Goal: Task Accomplishment & Management: Use online tool/utility

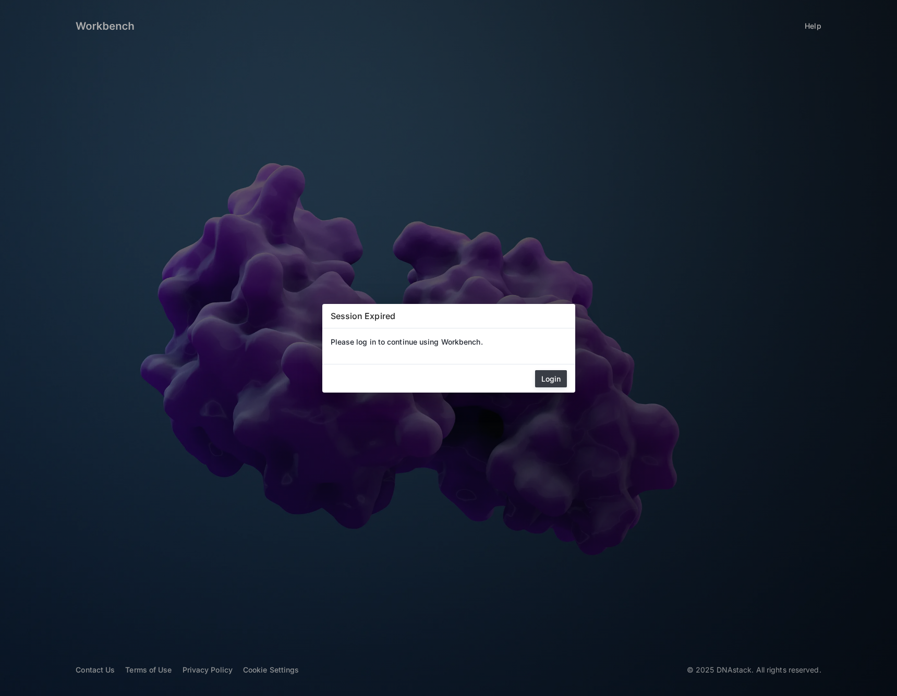
click at [555, 376] on button "Login" at bounding box center [551, 378] width 32 height 17
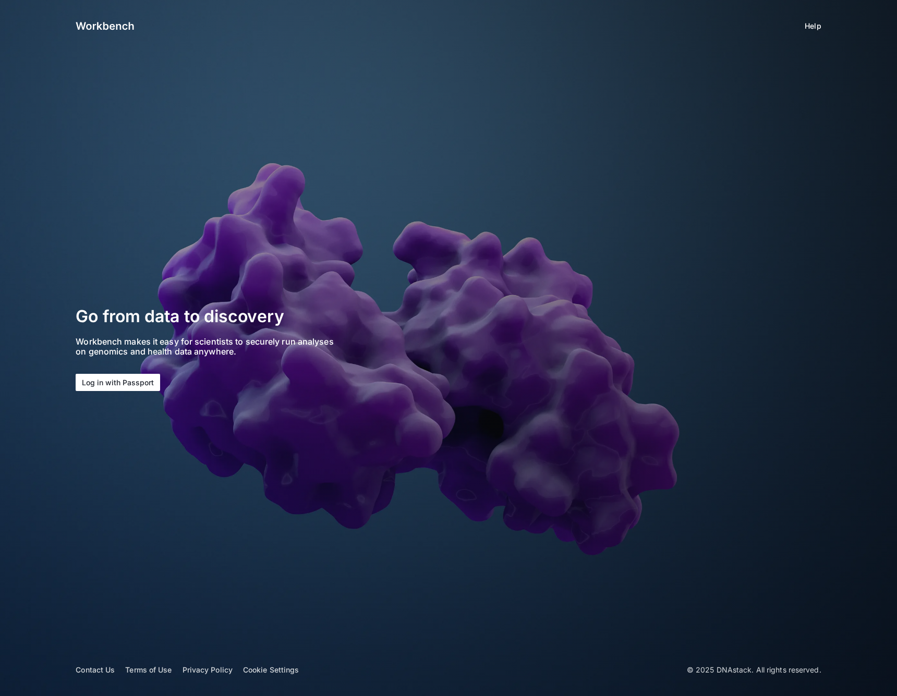
click at [134, 383] on button "Log in with Passport" at bounding box center [118, 382] width 85 height 17
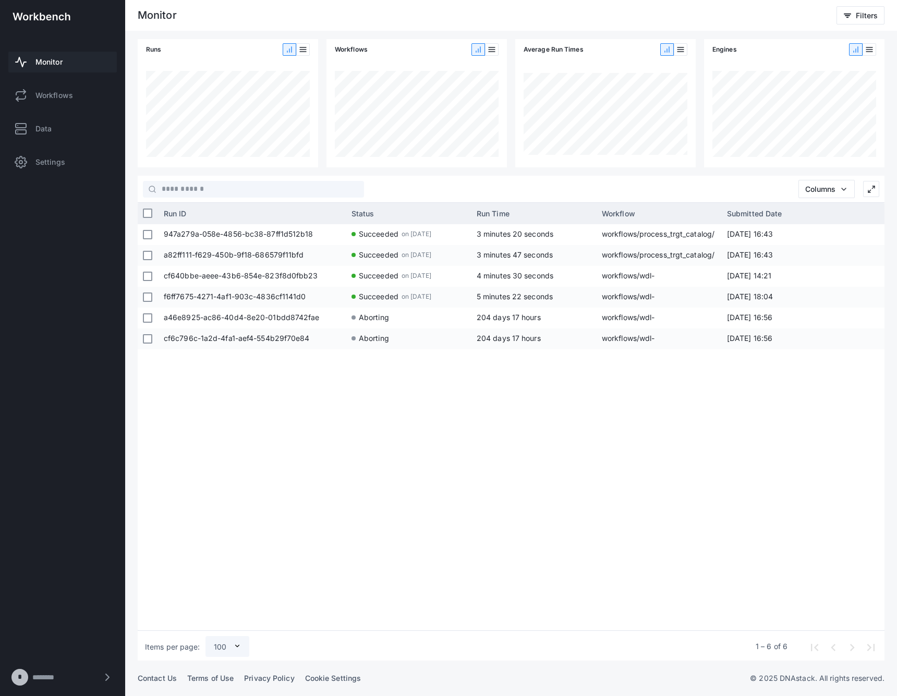
click at [640, 407] on div "947a279a-058e-4856-bc38-87ff1d512b18 Succeeded on Aug 28, 2025 3 minutes 20 sec…" at bounding box center [522, 425] width 726 height 403
click at [81, 95] on link "Workflows" at bounding box center [62, 95] width 109 height 21
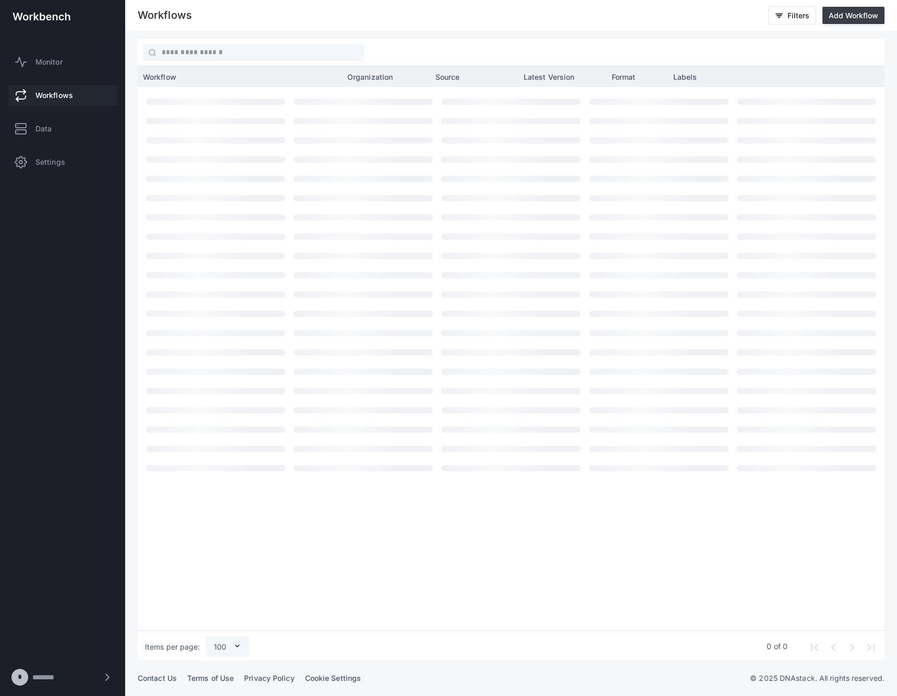
click at [847, 19] on button "Add Workflow" at bounding box center [854, 15] width 62 height 17
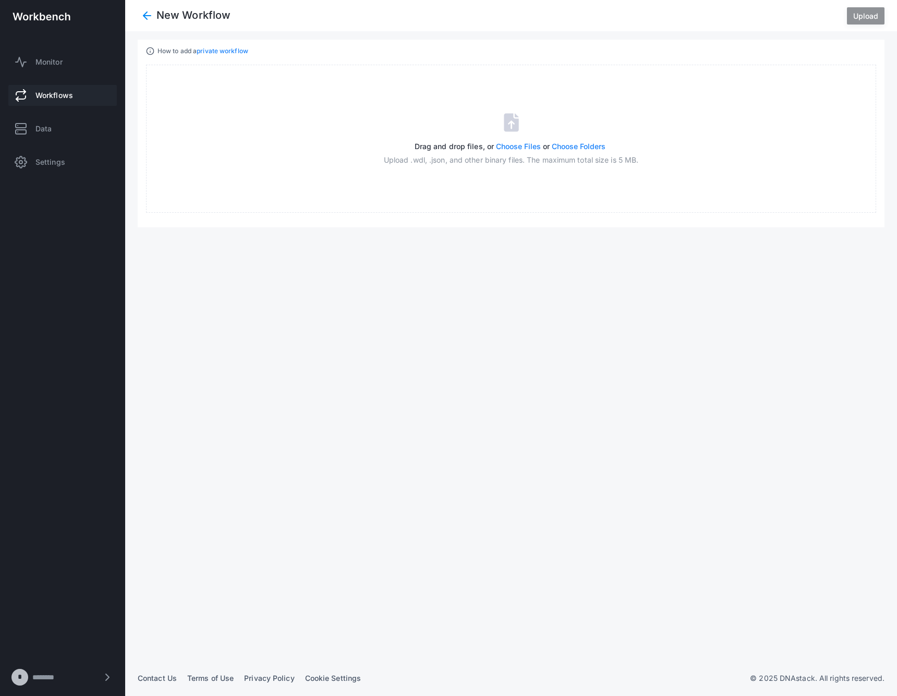
click at [223, 53] on link "private workflow" at bounding box center [223, 51] width 52 height 8
click at [869, 15] on span "Upload" at bounding box center [865, 15] width 25 height 9
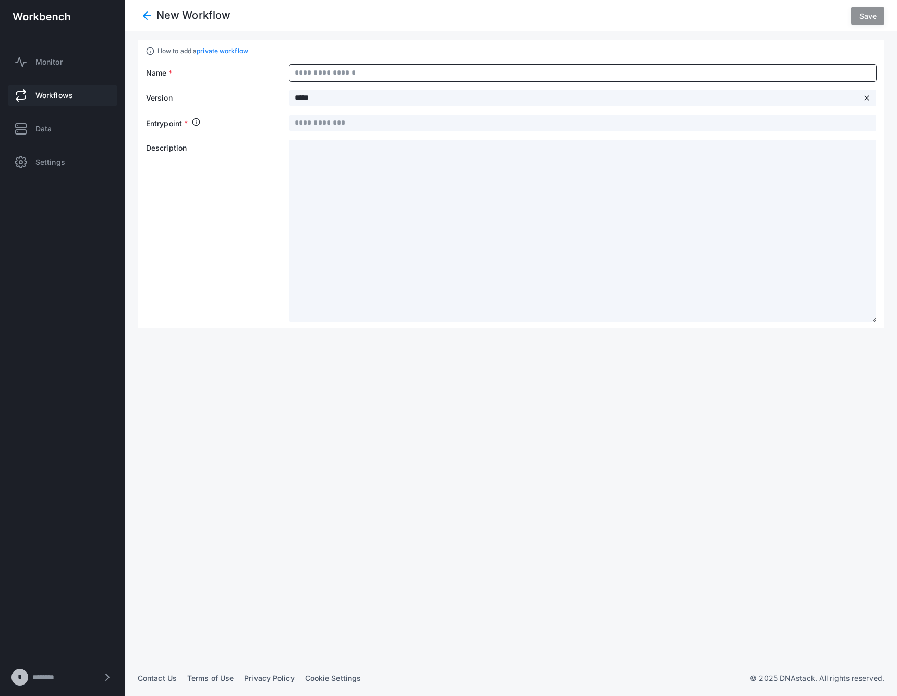
click at [379, 68] on input "text" at bounding box center [583, 73] width 587 height 17
click at [363, 115] on app-workflow-form "Name * Version ***** close Entrypoint * Description" at bounding box center [511, 194] width 730 height 258
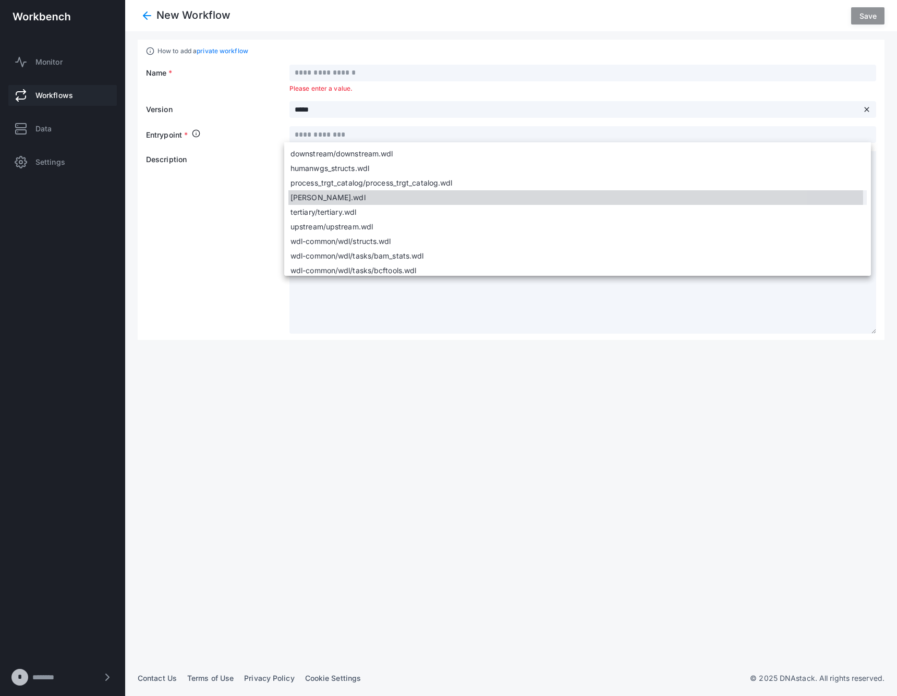
click at [371, 200] on span "[PERSON_NAME].wdl" at bounding box center [578, 197] width 574 height 10
type input "**********"
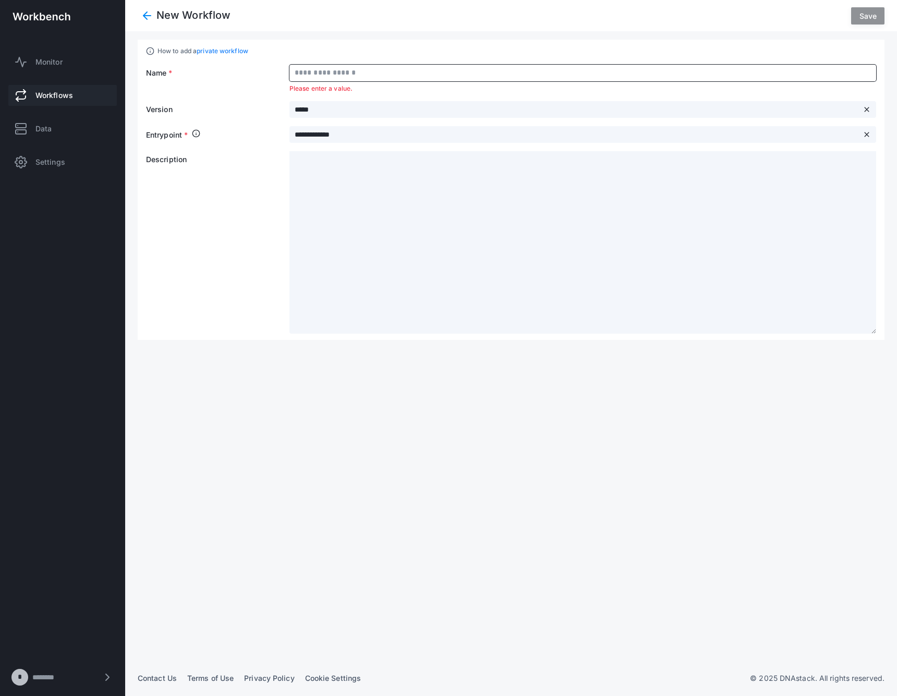
click at [368, 74] on input "text" at bounding box center [583, 73] width 587 height 17
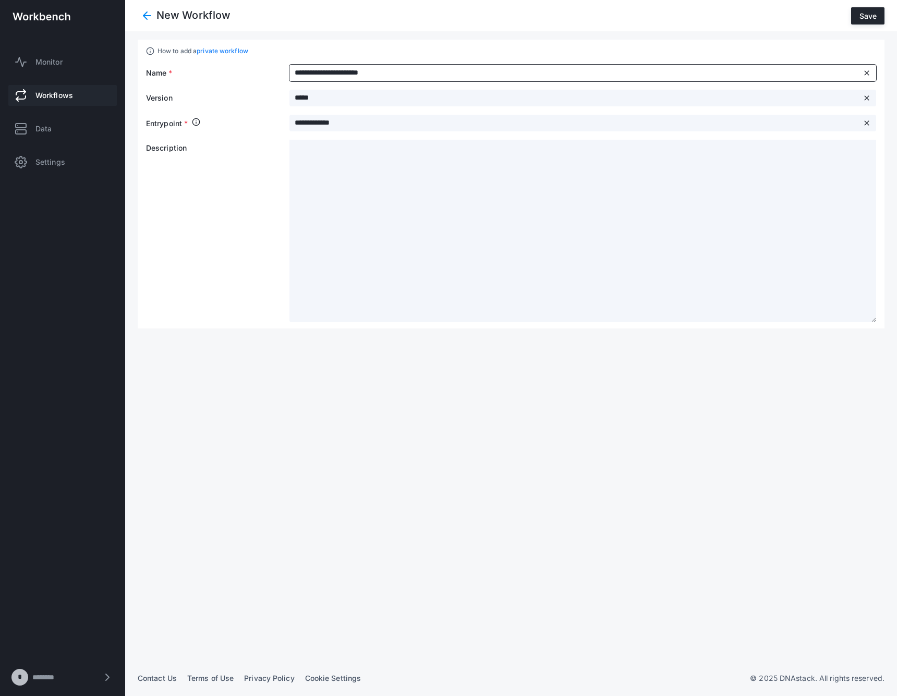
type input "**********"
click at [459, 106] on app-workflow-form "**********" at bounding box center [511, 194] width 730 height 258
click at [464, 102] on input "*****" at bounding box center [575, 98] width 571 height 17
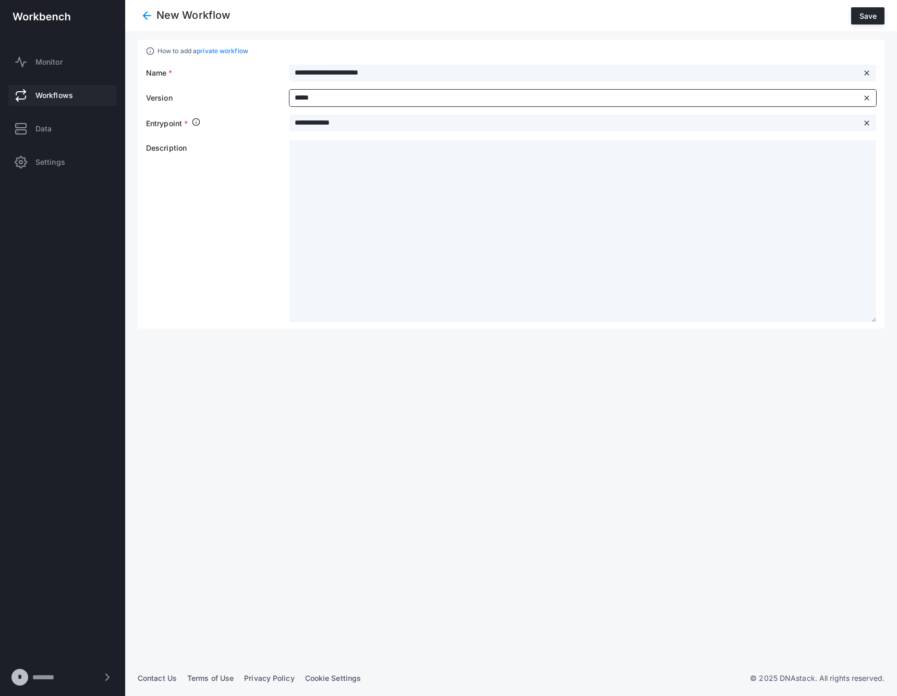
click at [464, 102] on input "*****" at bounding box center [575, 98] width 571 height 17
type input "*"
type input "**********"
click at [866, 12] on span "Save" at bounding box center [868, 15] width 17 height 9
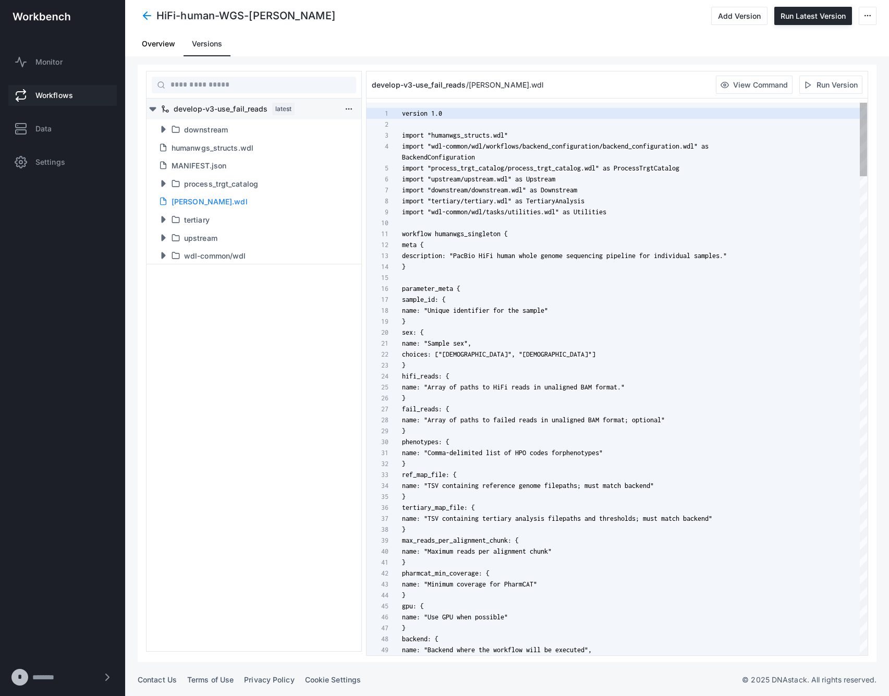
scroll to position [99, 0]
click at [150, 8] on span at bounding box center [147, 15] width 19 height 19
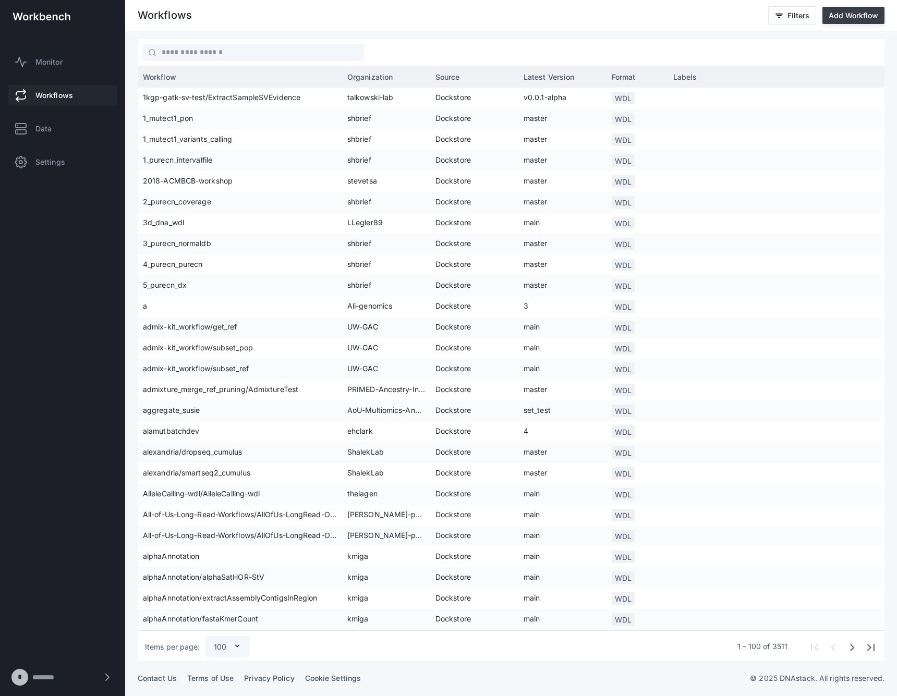
click at [876, 10] on button "Add Workflow" at bounding box center [854, 15] width 62 height 17
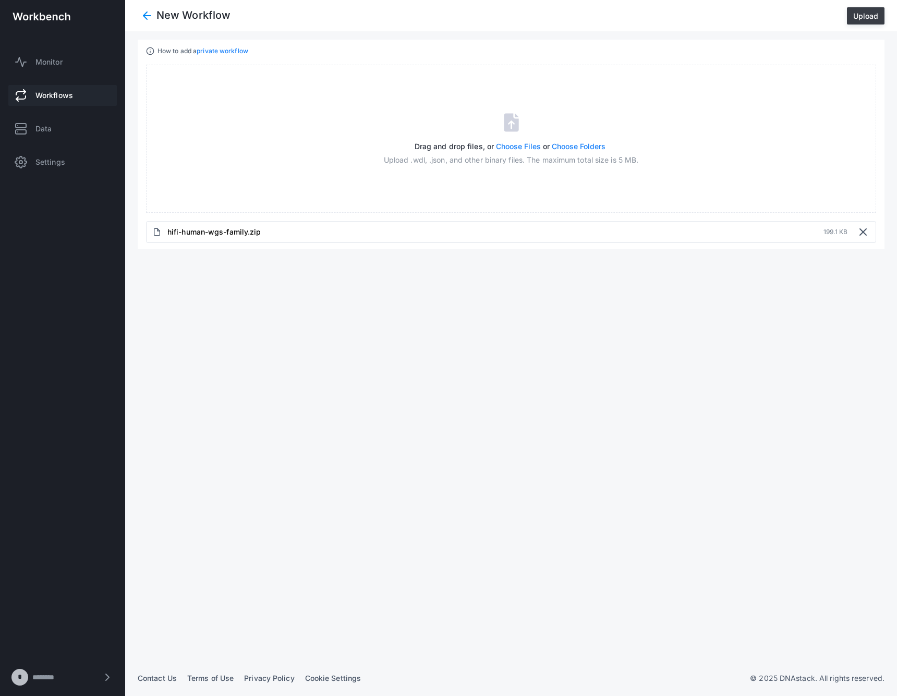
click at [854, 14] on span "Upload" at bounding box center [865, 15] width 25 height 9
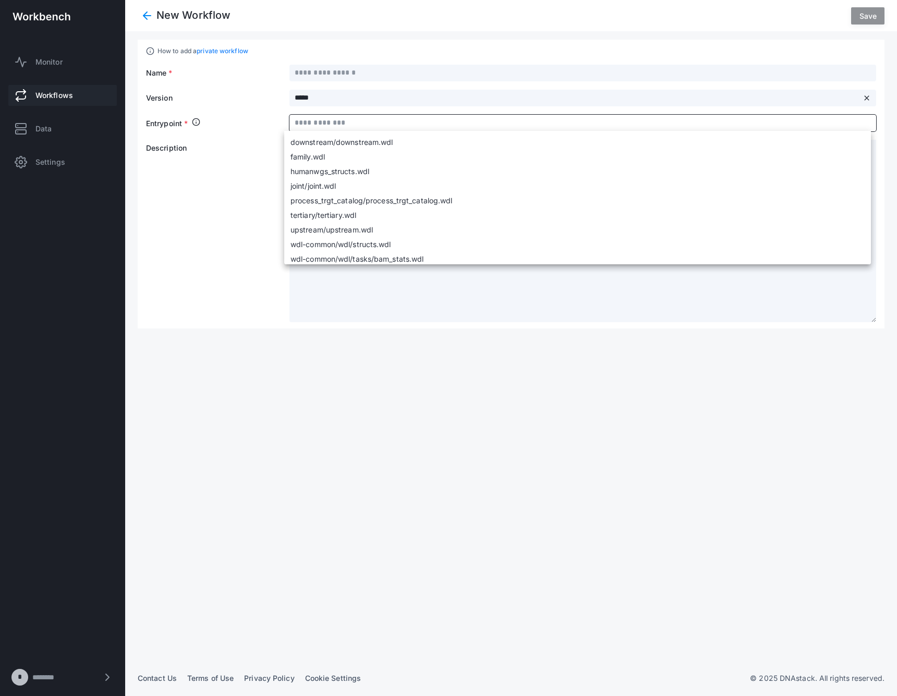
click at [345, 122] on input "text" at bounding box center [583, 123] width 587 height 17
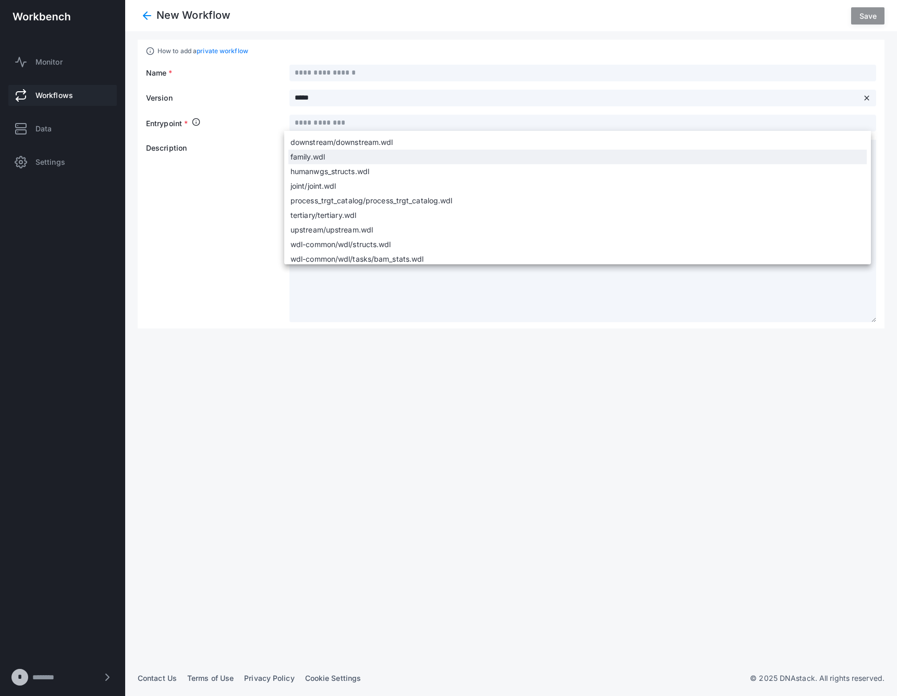
click at [339, 154] on span "family.wdl" at bounding box center [578, 157] width 574 height 10
type input "**********"
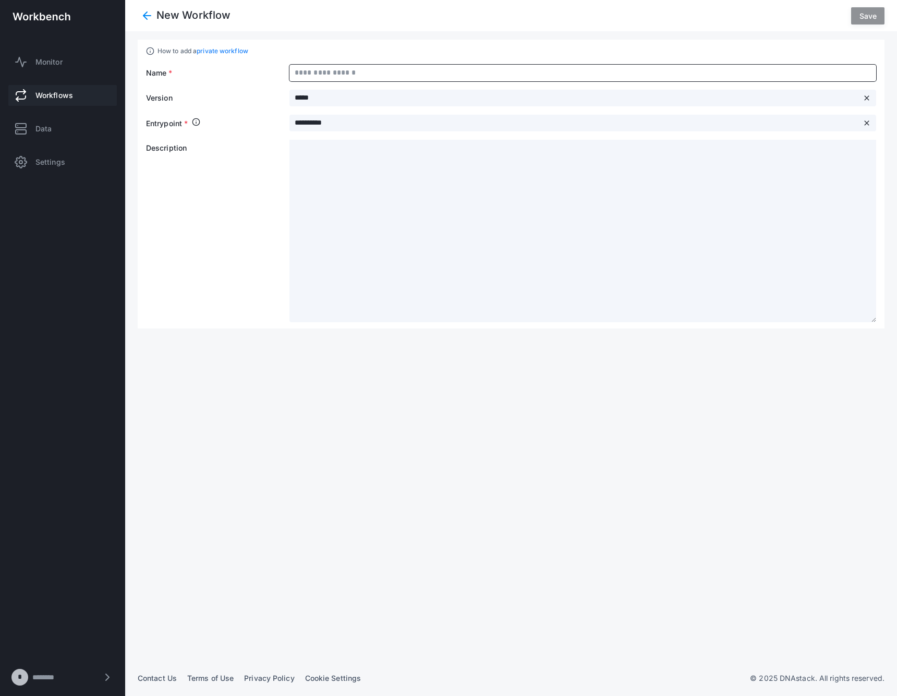
click at [340, 77] on input "text" at bounding box center [583, 73] width 587 height 17
click at [331, 93] on app-workflow-form "**********" at bounding box center [511, 200] width 730 height 270
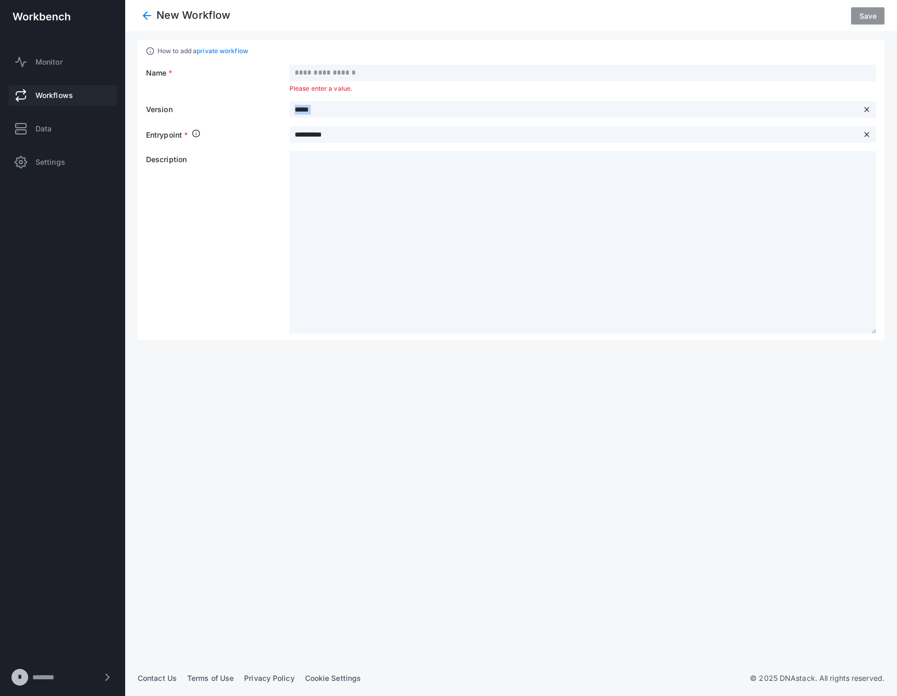
click at [331, 93] on app-workflow-form "**********" at bounding box center [511, 200] width 730 height 270
click at [331, 105] on input "*****" at bounding box center [575, 110] width 571 height 17
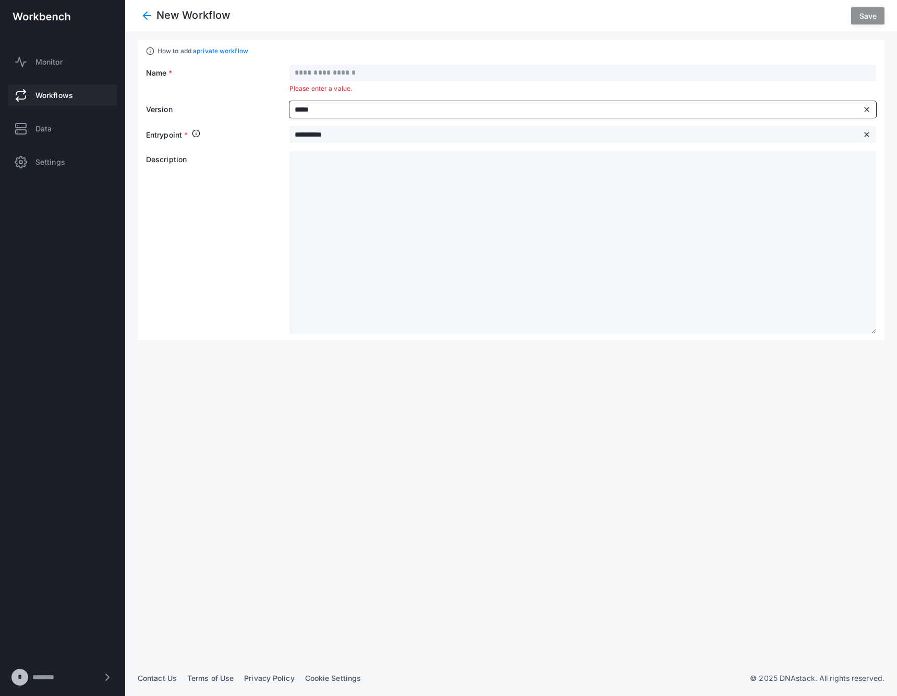
paste input "**********"
type input "**********"
click at [341, 71] on input "text" at bounding box center [583, 73] width 587 height 17
type input "**********"
click at [853, 18] on button "Save" at bounding box center [867, 15] width 33 height 17
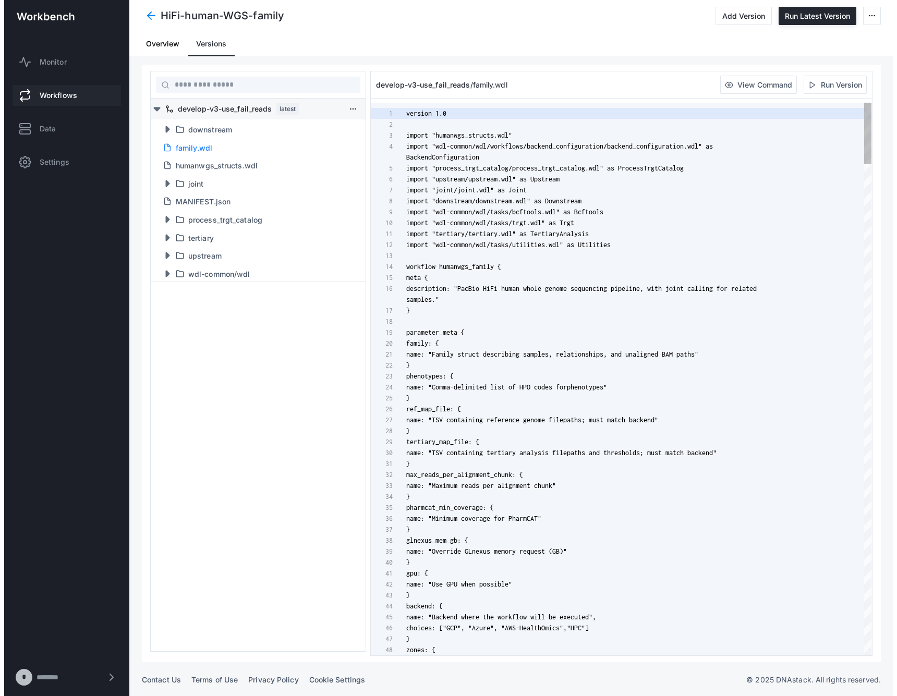
scroll to position [99, 0]
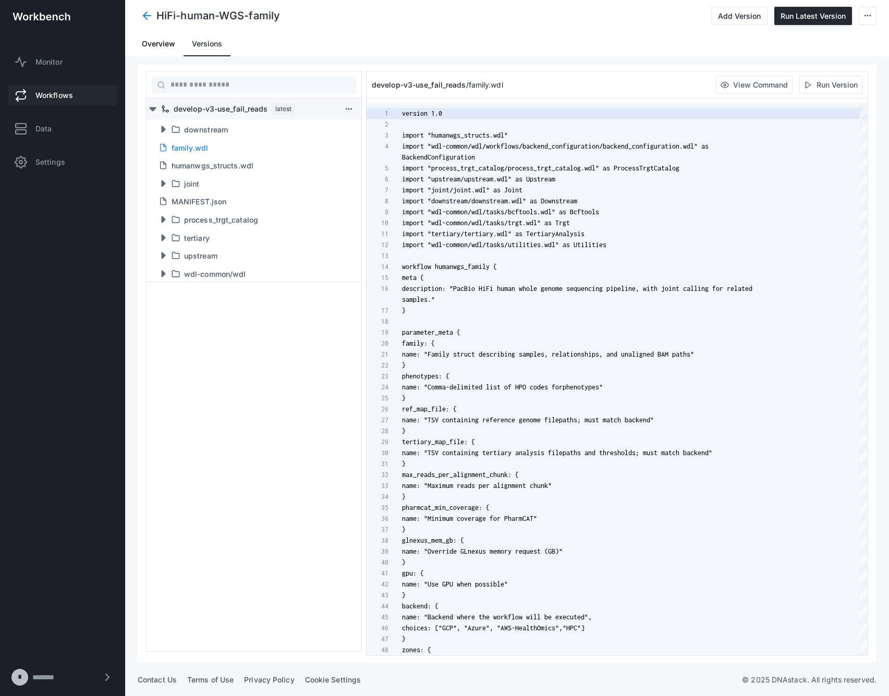
click at [294, 438] on div "develop-v3-use_fail_reads latest downstream family.wdl humanwgs_structs.wdl joi…" at bounding box center [254, 375] width 215 height 553
click at [296, 374] on div "develop-v3-use_fail_reads latest downstream family.wdl humanwgs_structs.wdl joi…" at bounding box center [254, 375] width 215 height 553
click at [168, 42] on span "Overview" at bounding box center [158, 43] width 33 height 7
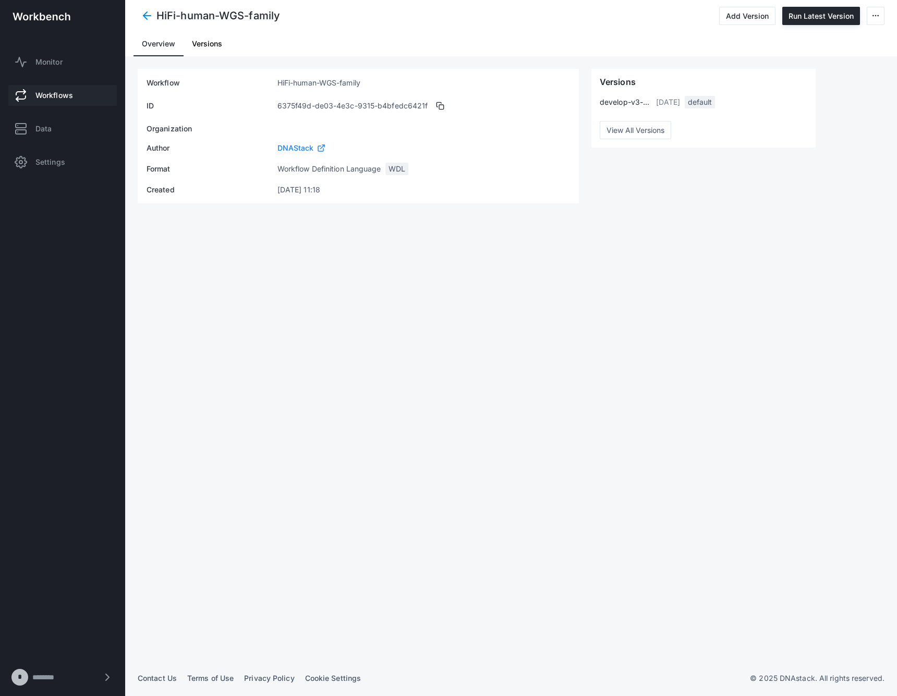
click at [146, 11] on span at bounding box center [147, 15] width 19 height 19
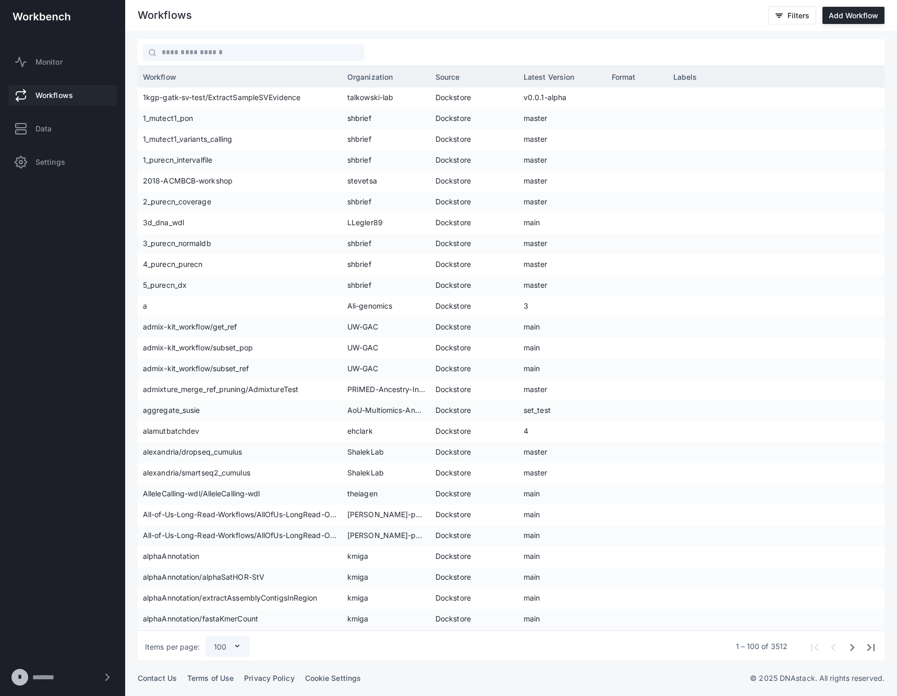
click at [65, 91] on span "Workflows" at bounding box center [54, 95] width 38 height 10
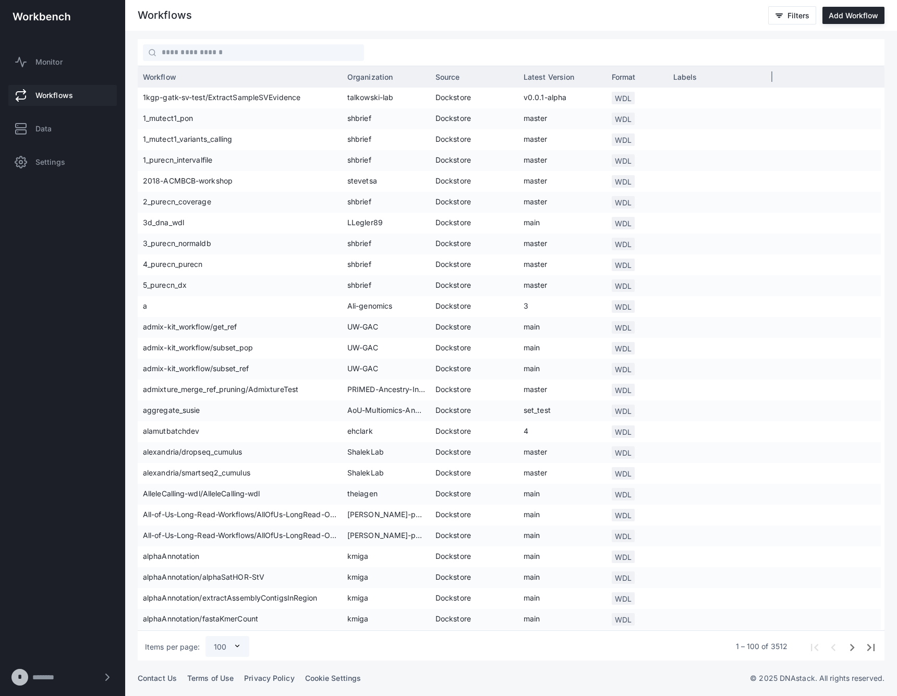
click at [452, 69] on div "Source" at bounding box center [475, 77] width 78 height 16
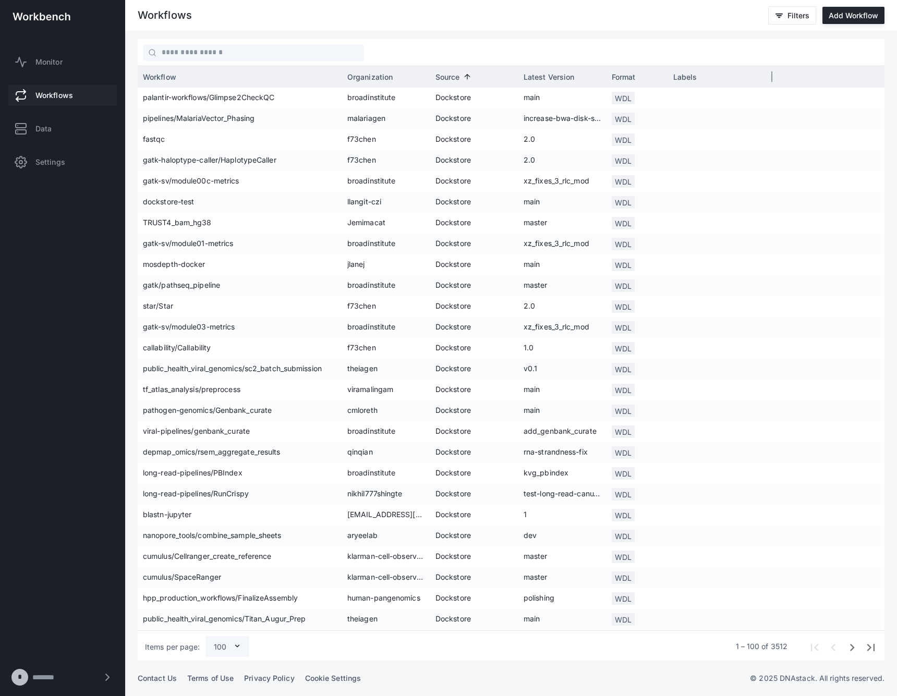
click at [453, 73] on span "Source" at bounding box center [448, 77] width 25 height 9
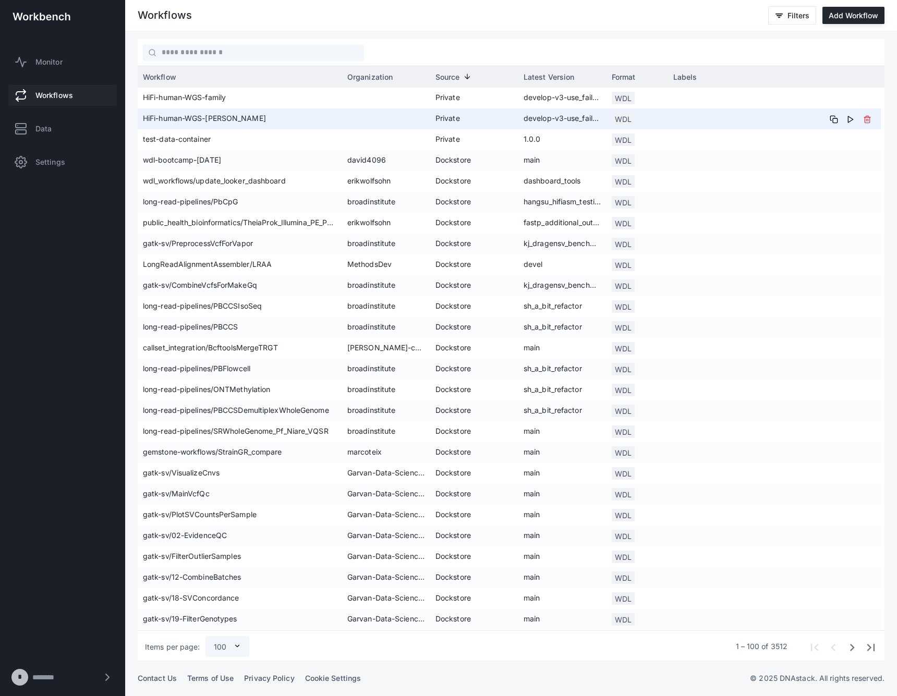
click at [188, 113] on span "HiFi-human-WGS-[PERSON_NAME]" at bounding box center [240, 119] width 194 height 21
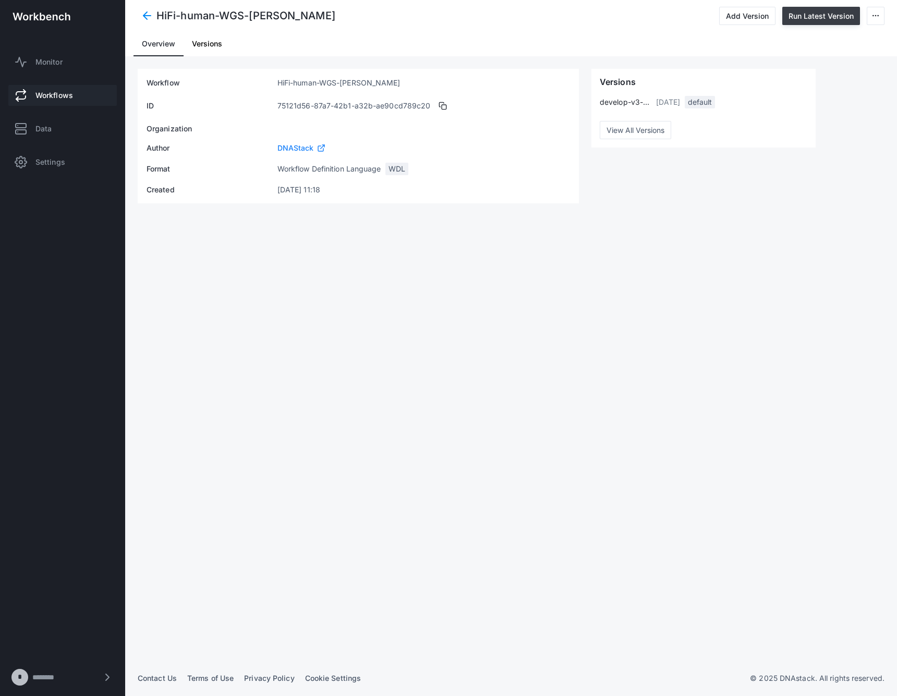
click at [813, 16] on button "Run Latest Version" at bounding box center [821, 16] width 78 height 18
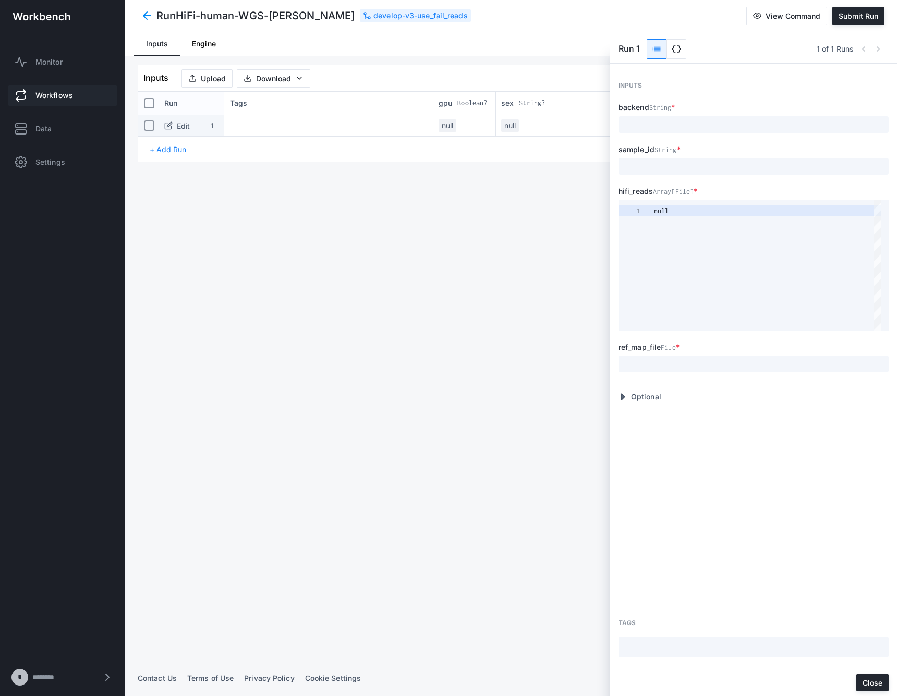
click at [671, 48] on span "data_object" at bounding box center [676, 49] width 10 height 10
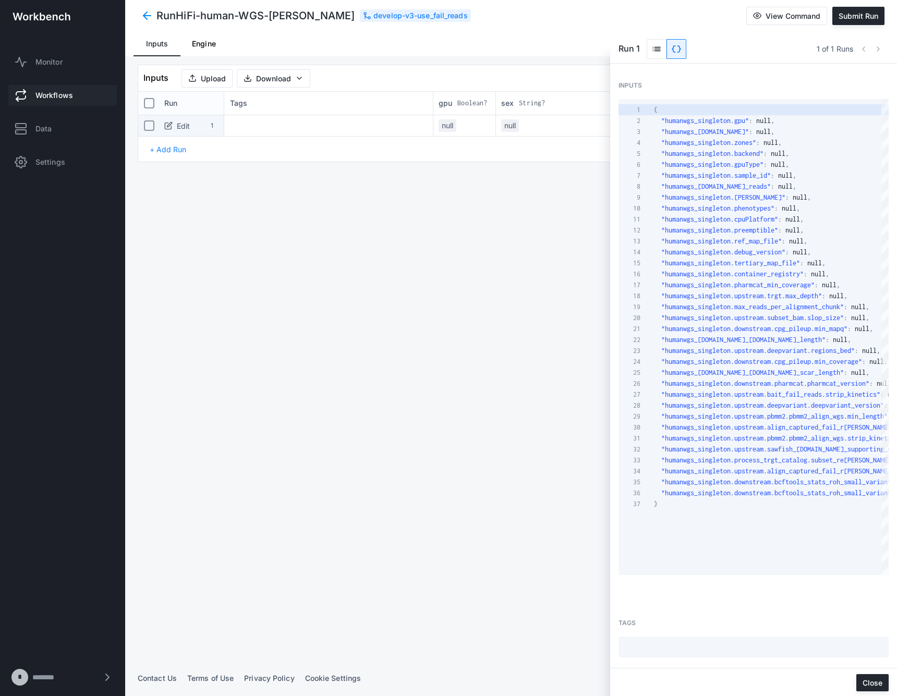
scroll to position [110, 0]
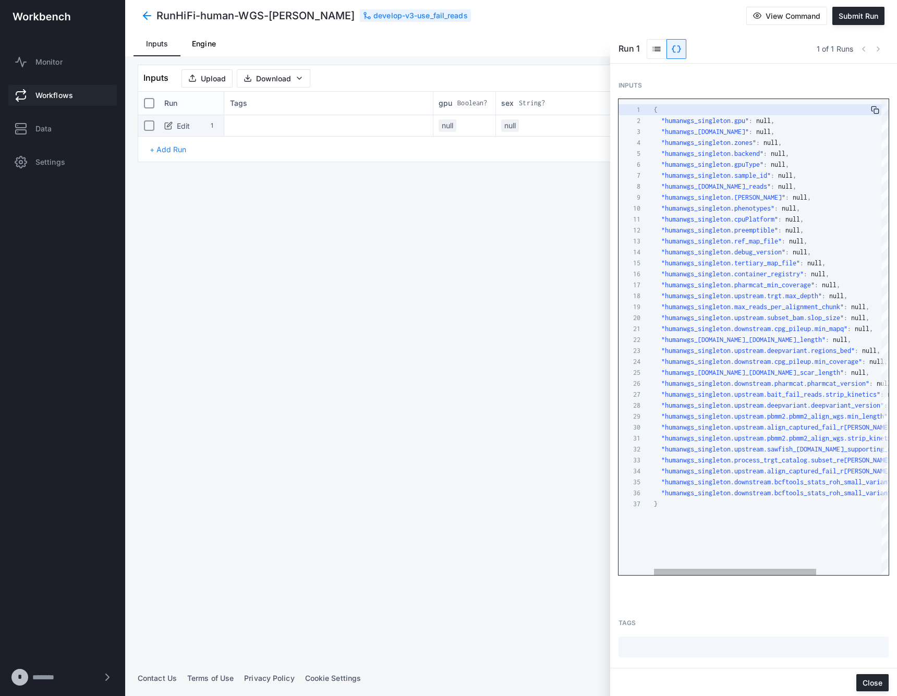
click at [755, 256] on div ""humanwgs_singleton.debug_version" : null ," at bounding box center [818, 252] width 329 height 11
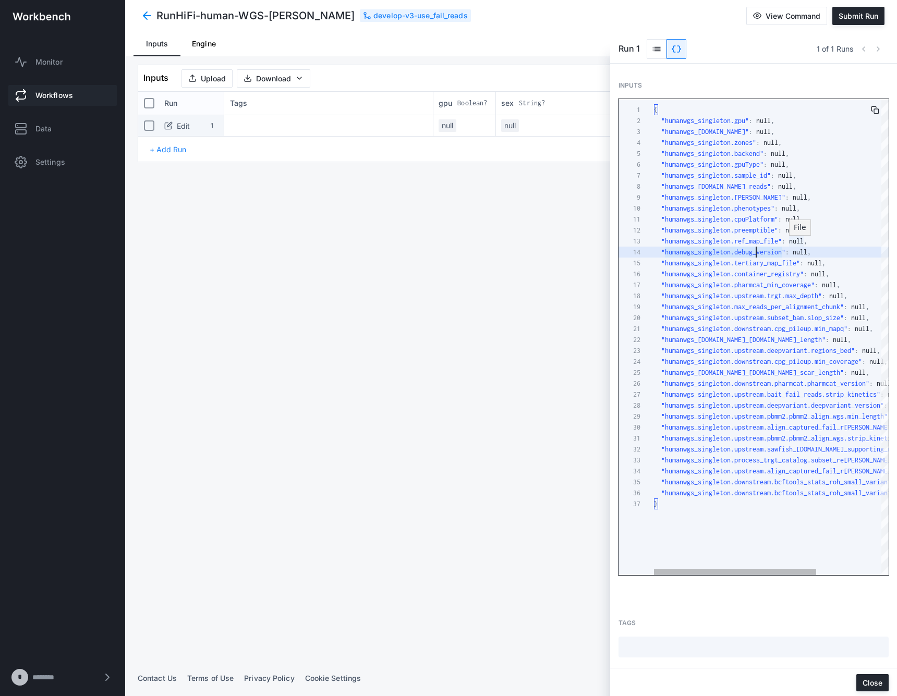
paste textarea "Editor content;Press Alt+F1 for Accessibility Options."
type textarea "*"
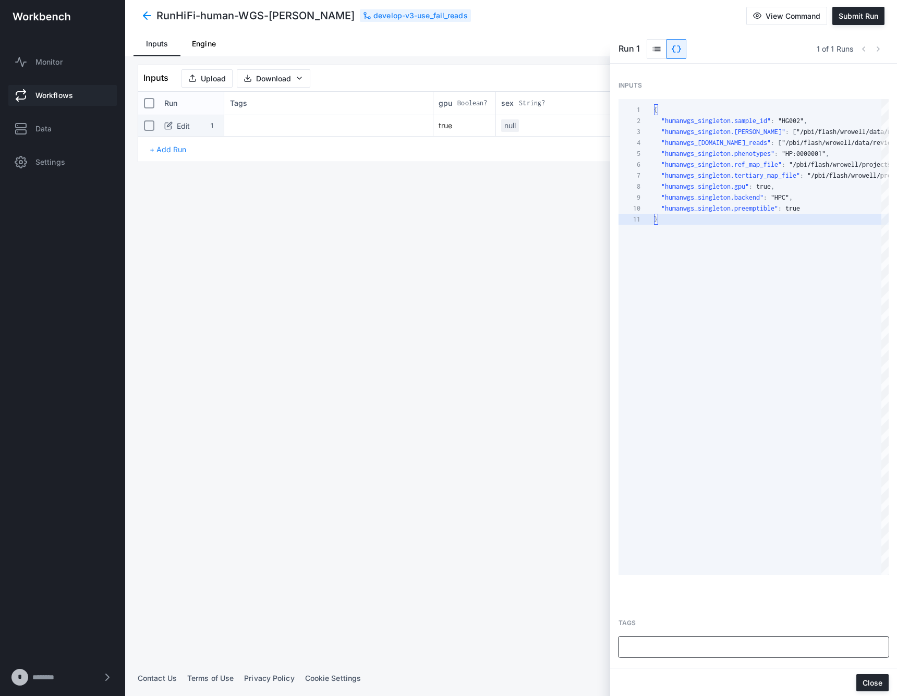
click at [766, 653] on input at bounding box center [750, 647] width 260 height 15
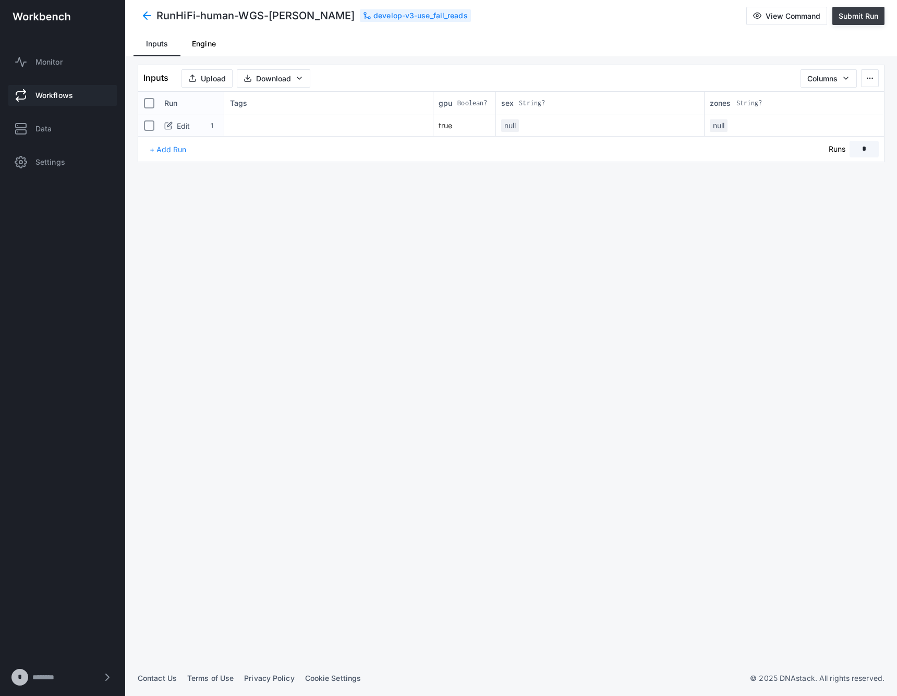
click at [858, 16] on span "Submit Run" at bounding box center [859, 15] width 40 height 9
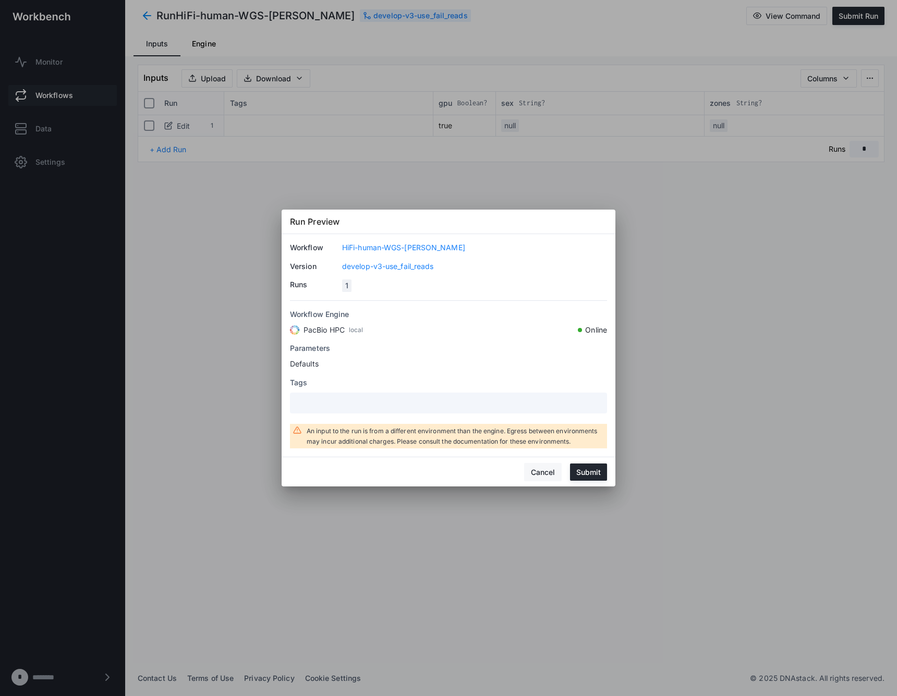
click at [552, 474] on button "Cancel" at bounding box center [543, 472] width 38 height 18
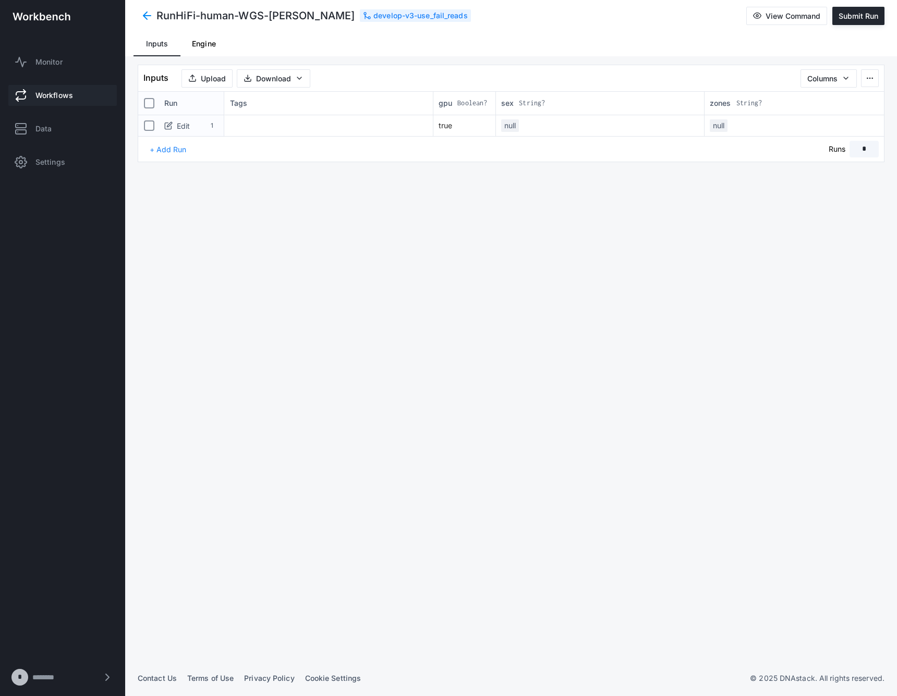
click at [204, 41] on span "Engine" at bounding box center [204, 43] width 24 height 7
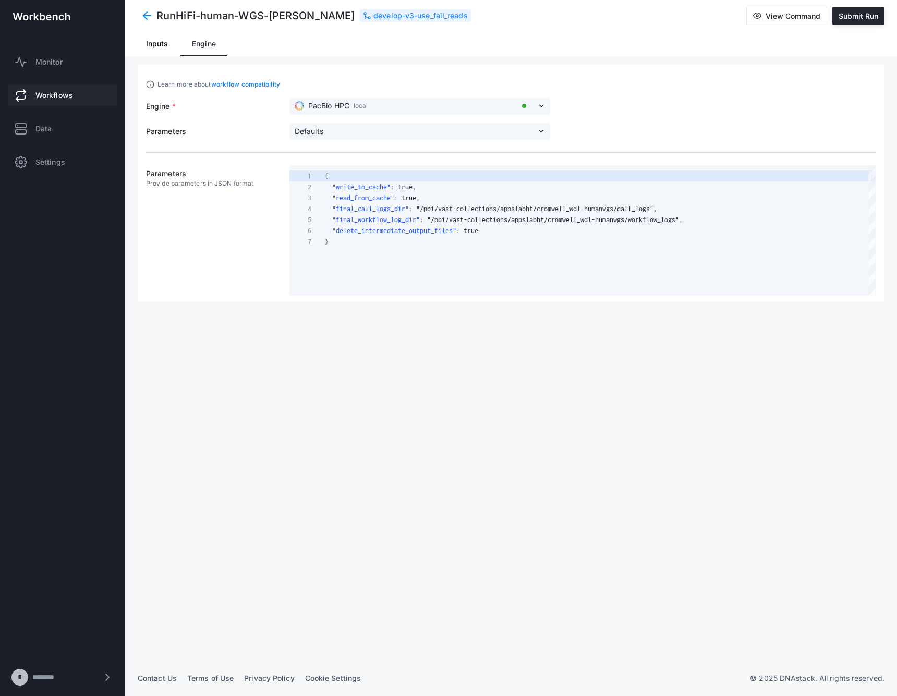
scroll to position [66, 0]
click at [161, 44] on span "Inputs" at bounding box center [157, 43] width 22 height 7
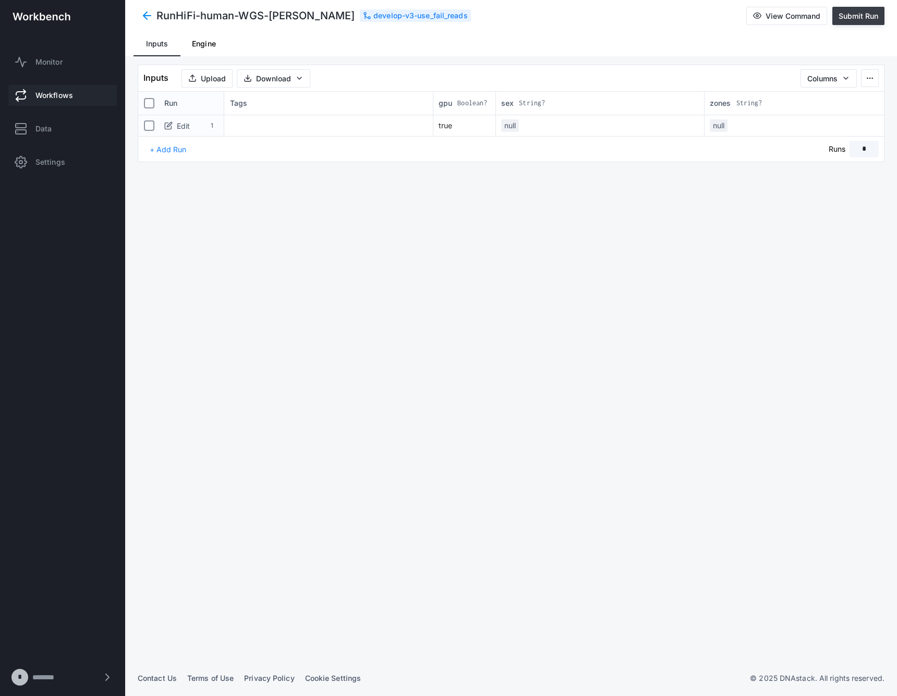
click at [860, 14] on span "Submit Run" at bounding box center [859, 15] width 40 height 9
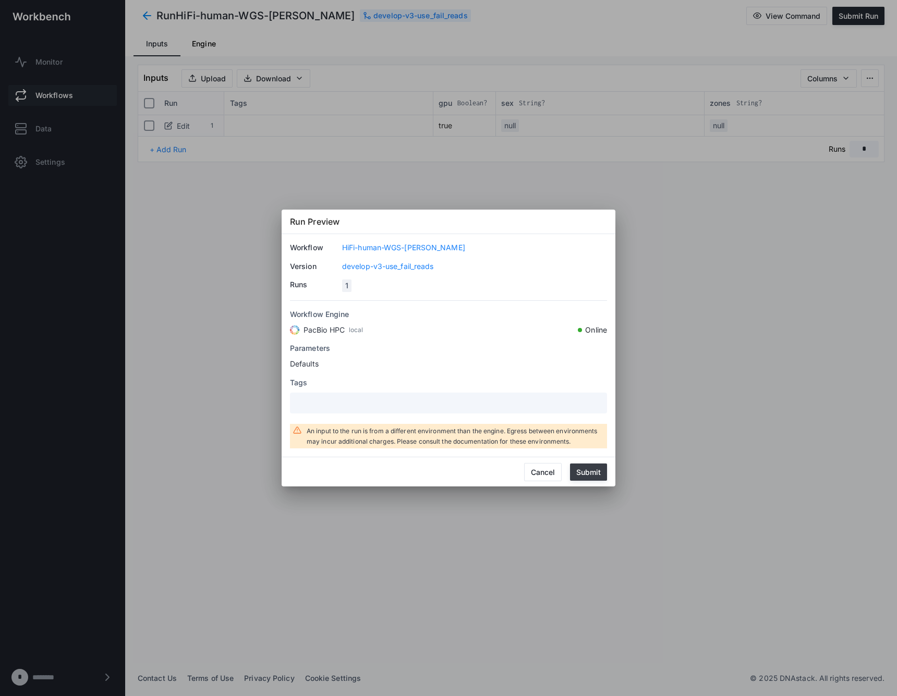
click at [592, 473] on button "Submit" at bounding box center [588, 472] width 37 height 17
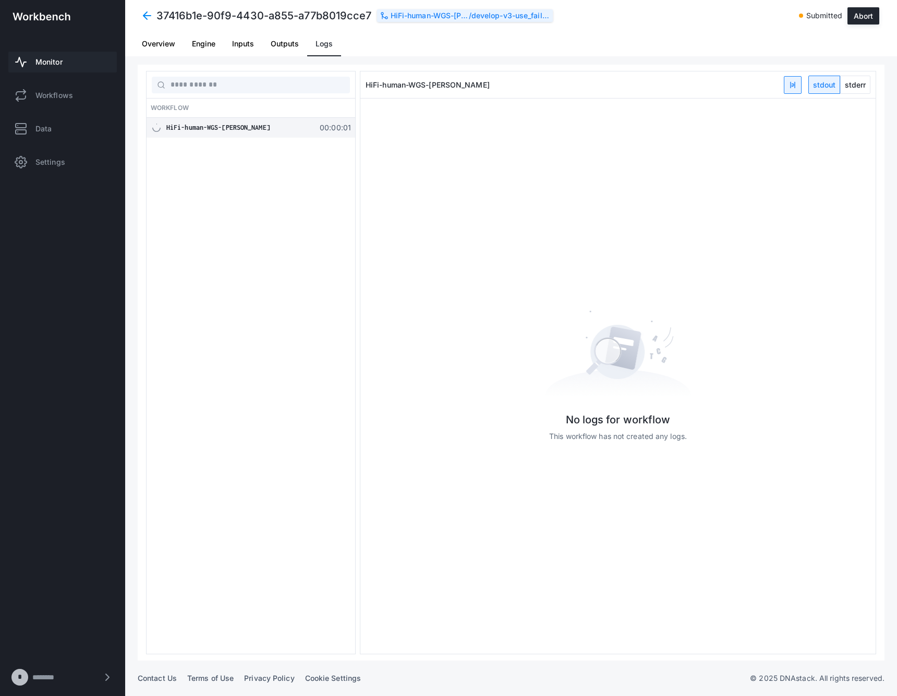
click at [449, 15] on div "HiFi-human-WGS-[PERSON_NAME]" at bounding box center [430, 15] width 78 height 10
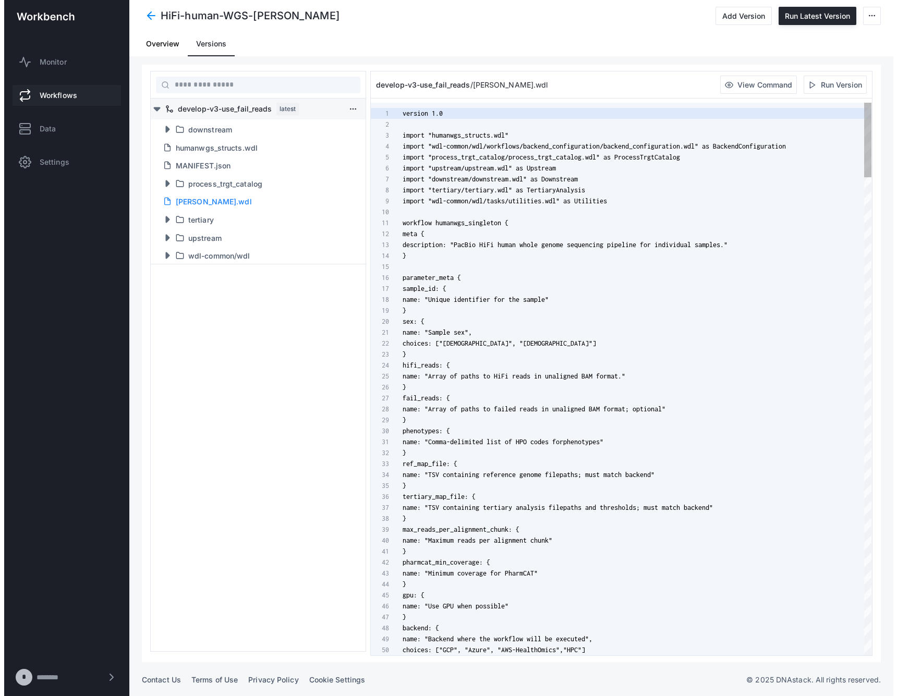
scroll to position [110, 0]
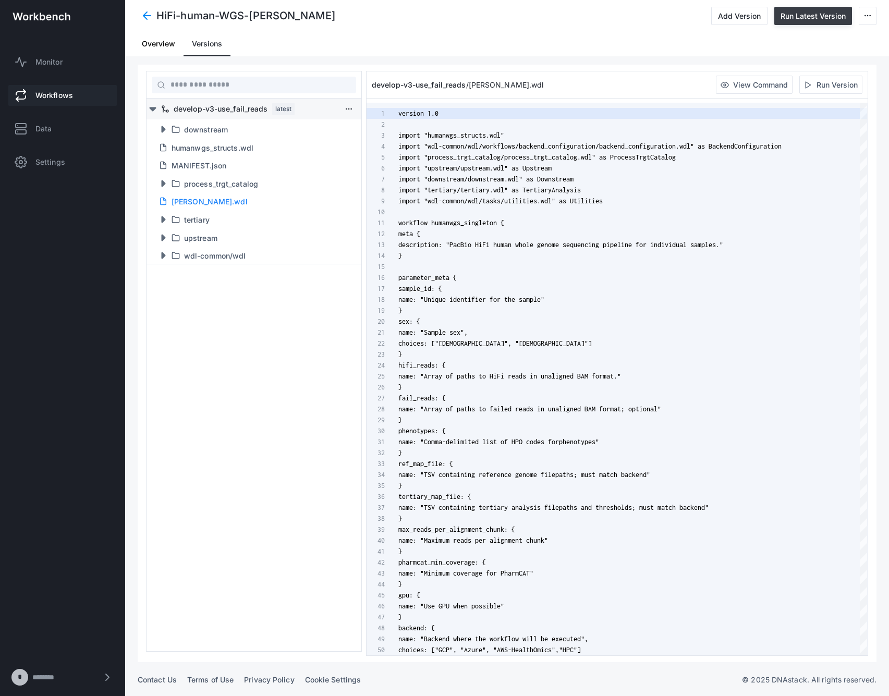
click at [804, 14] on button "Run Latest Version" at bounding box center [814, 16] width 78 height 18
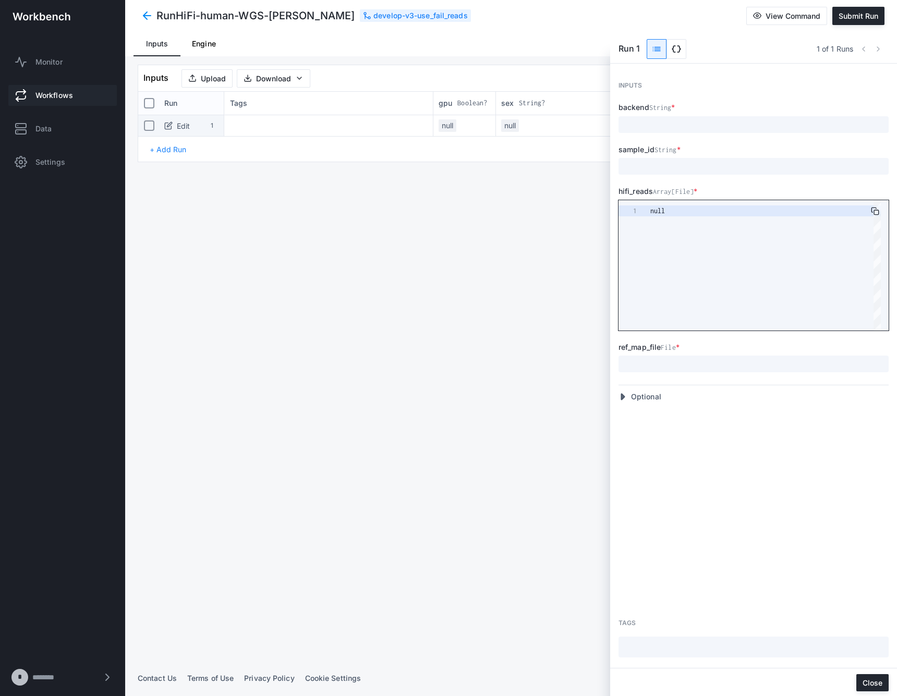
click at [686, 228] on div "null" at bounding box center [765, 265] width 231 height 130
click at [674, 47] on span "data_object" at bounding box center [676, 49] width 10 height 10
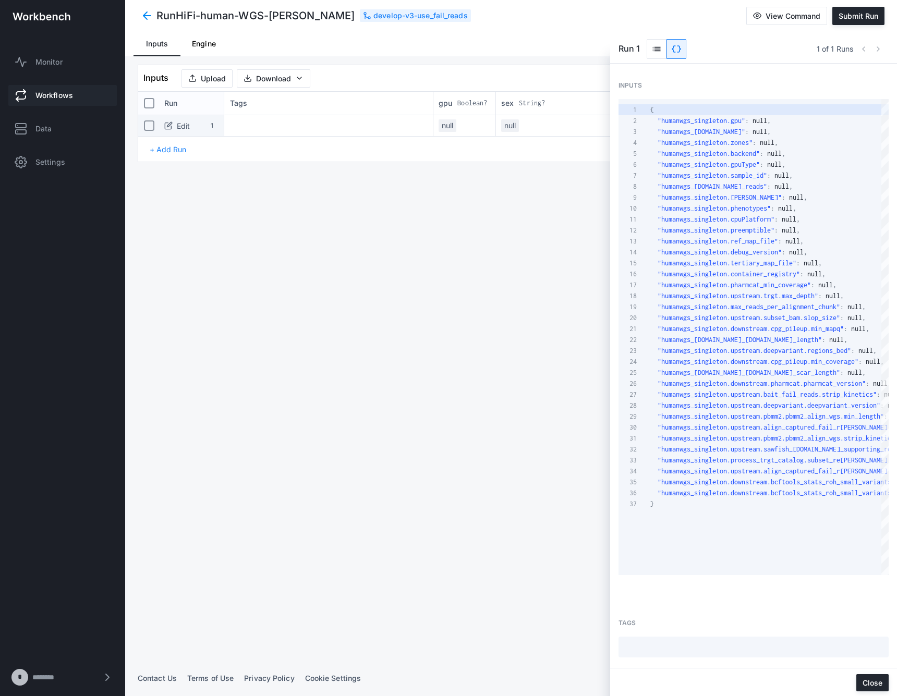
scroll to position [110, 0]
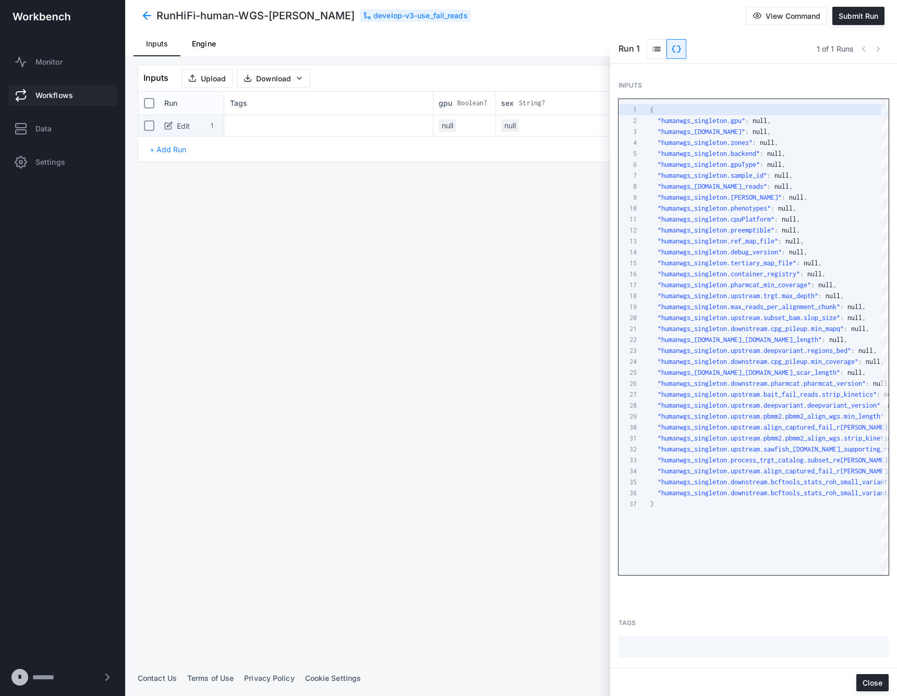
click at [695, 159] on div ""humanwgs_singleton.gpuType" : null ," at bounding box center [769, 164] width 238 height 11
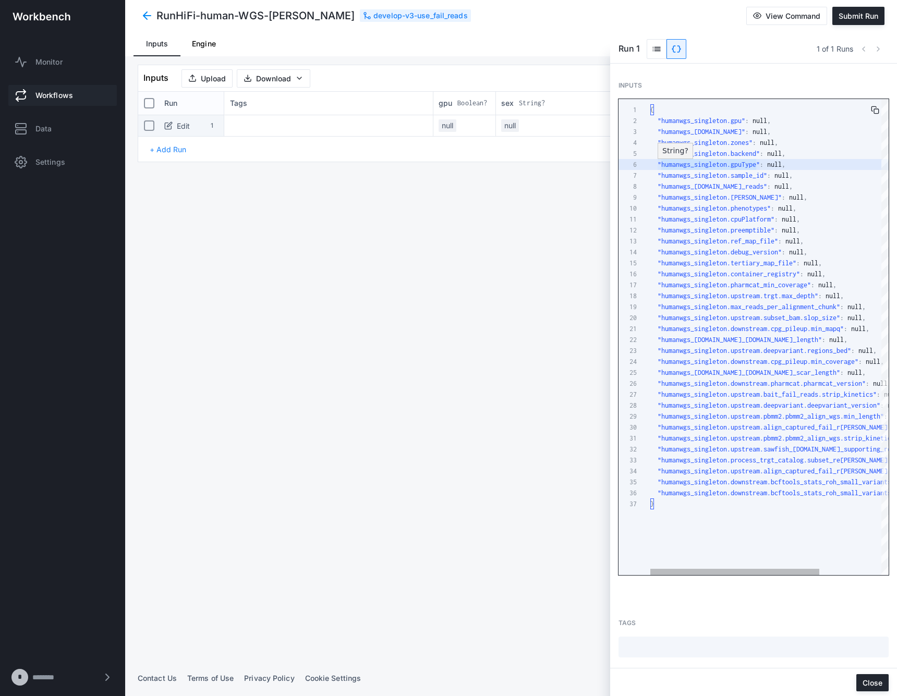
paste textarea "**********"
type textarea "**********"
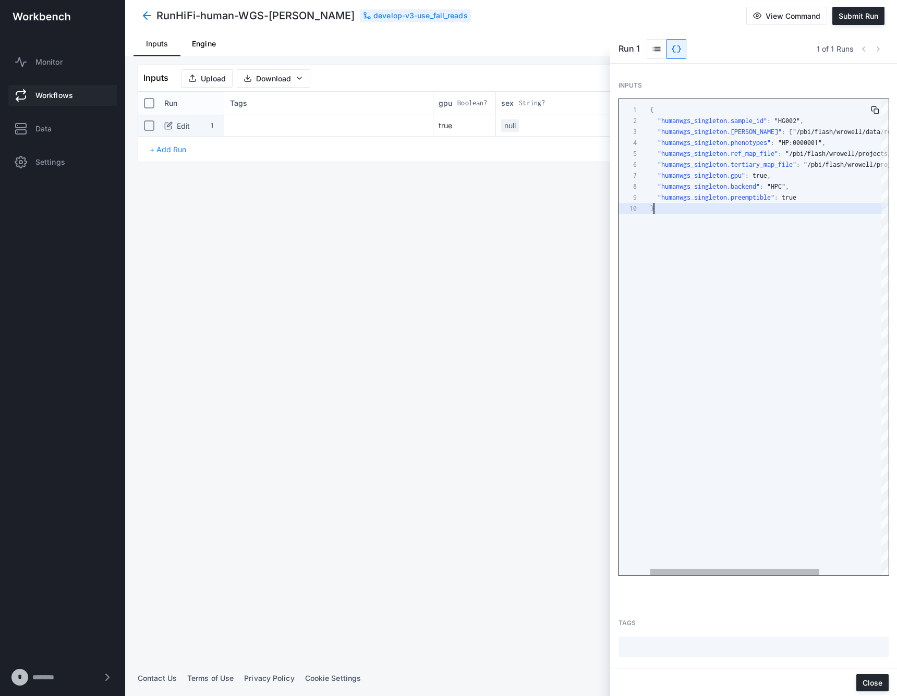
scroll to position [77, 4]
click at [842, 16] on span "Submit Run" at bounding box center [859, 15] width 40 height 9
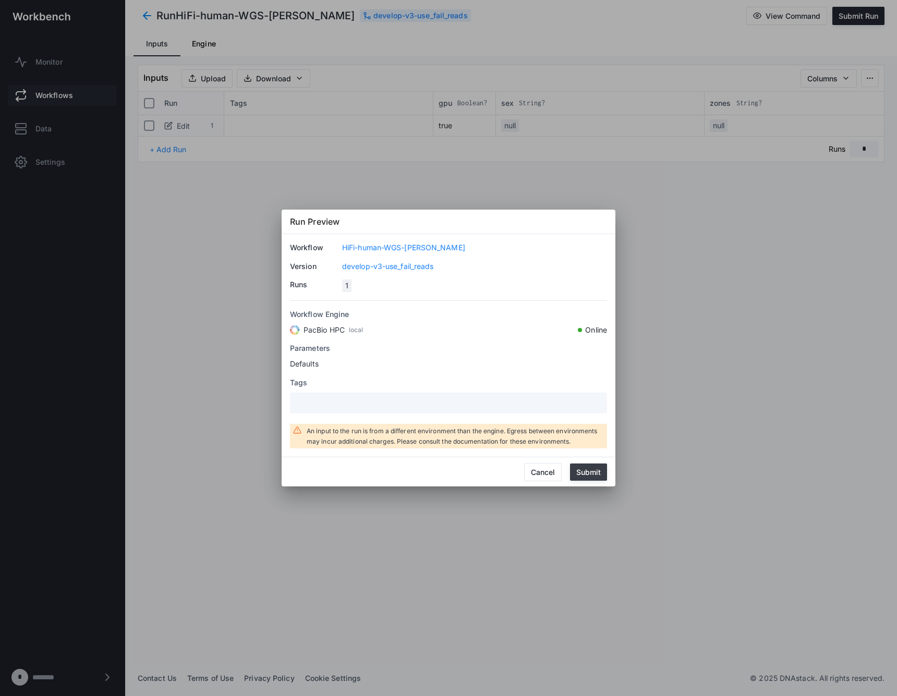
click at [582, 471] on button "Submit" at bounding box center [588, 472] width 37 height 17
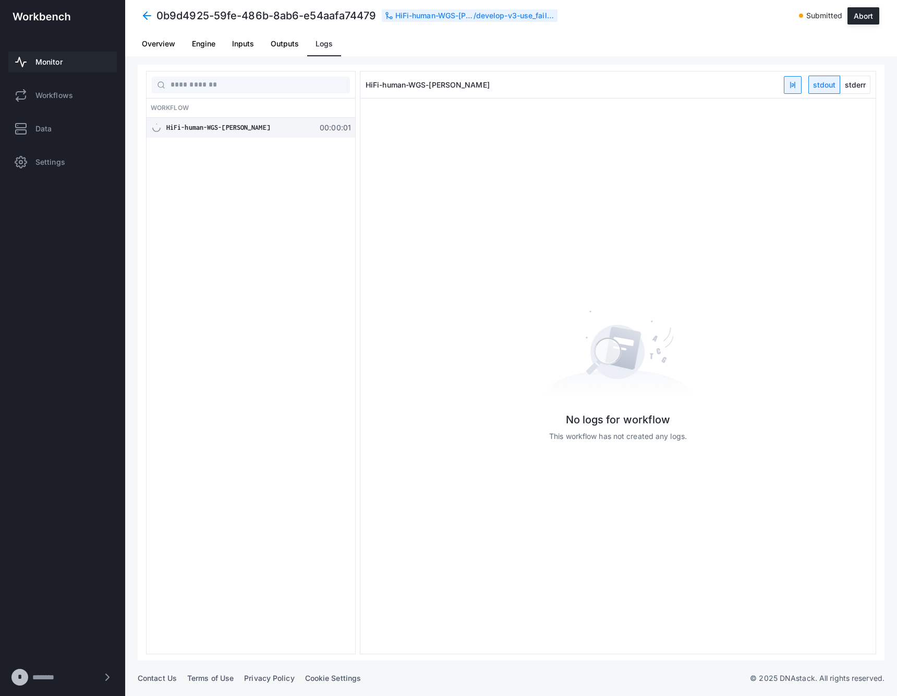
click at [77, 58] on link "Monitor" at bounding box center [62, 62] width 109 height 21
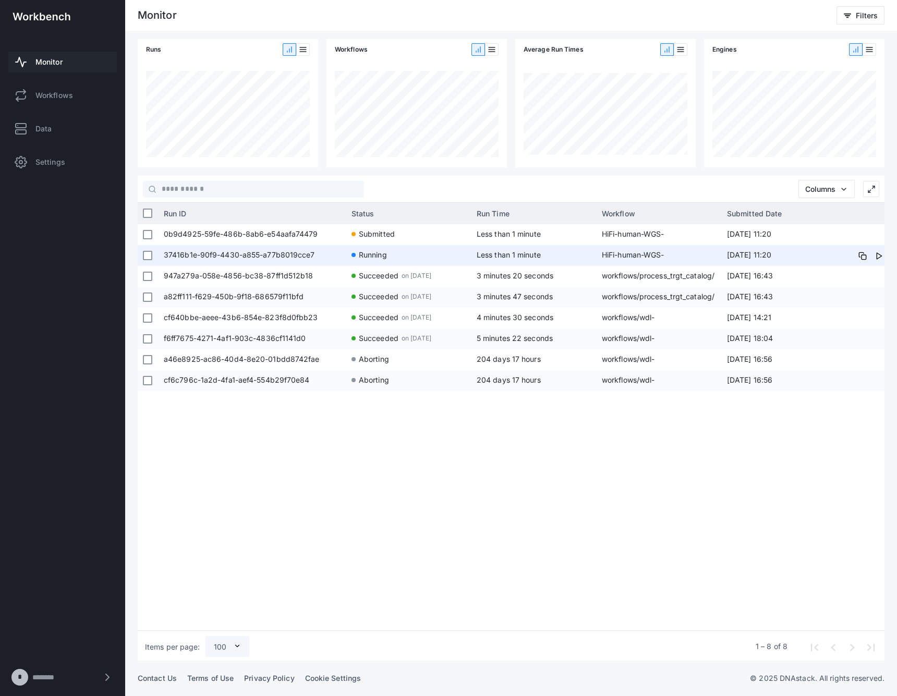
click at [638, 254] on span "HiFi-human-WGS-[PERSON_NAME]" at bounding box center [659, 255] width 115 height 21
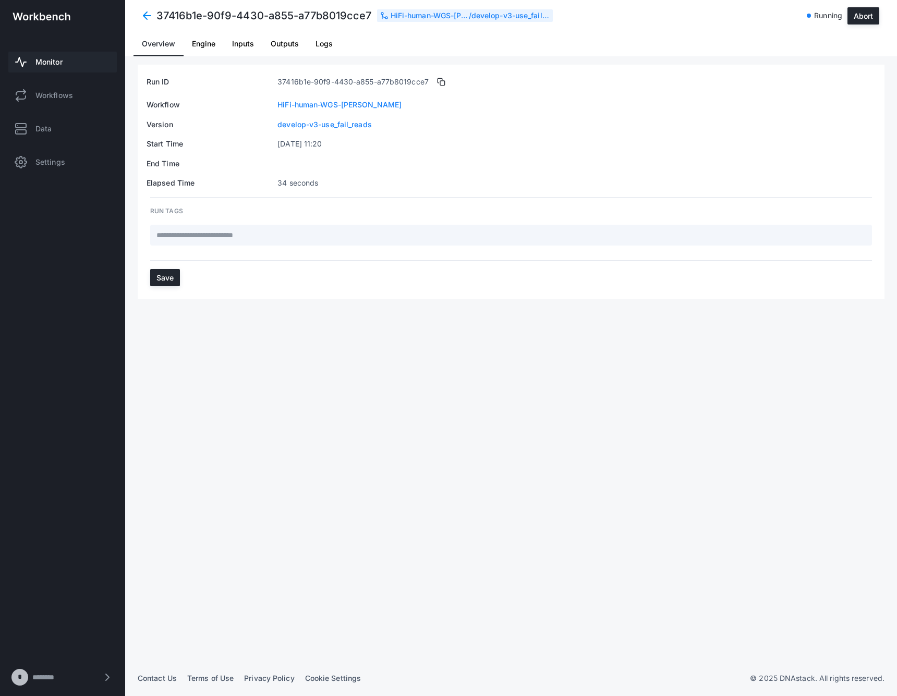
click at [317, 124] on link "develop-v3-use_fail_reads" at bounding box center [325, 124] width 94 height 10
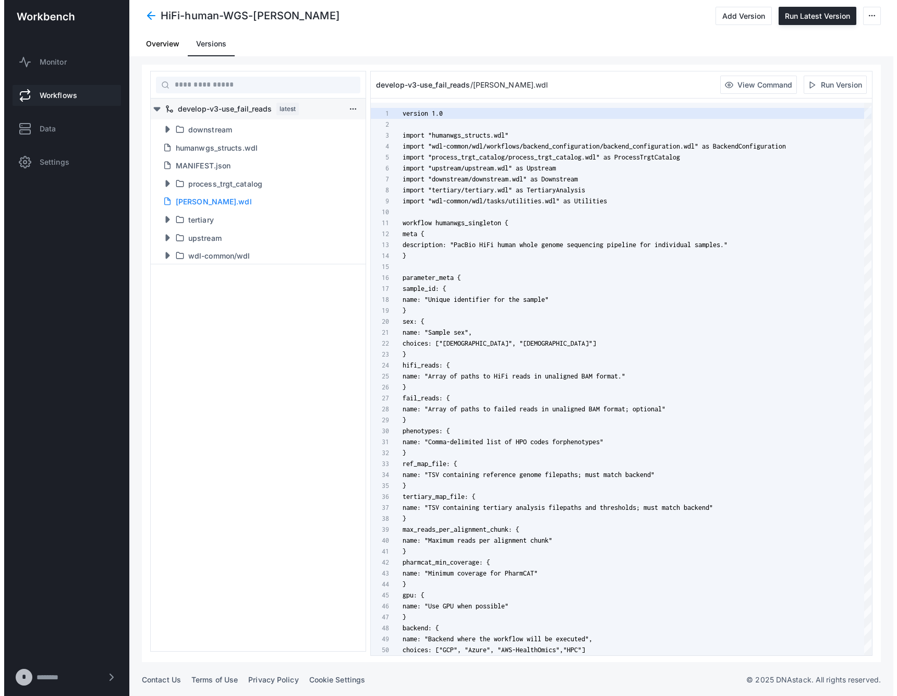
scroll to position [110, 0]
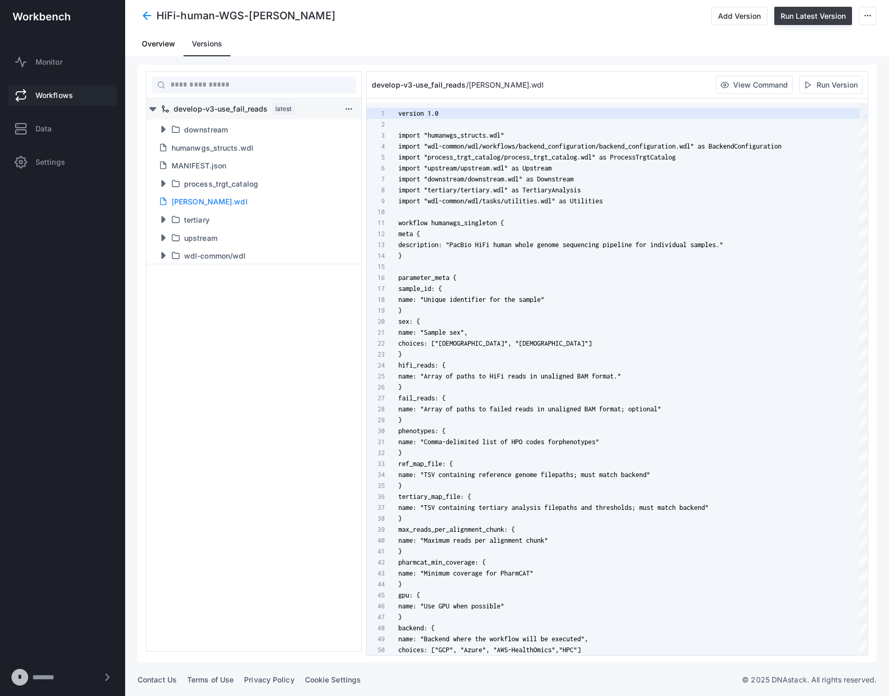
click at [821, 22] on button "Run Latest Version" at bounding box center [814, 16] width 78 height 18
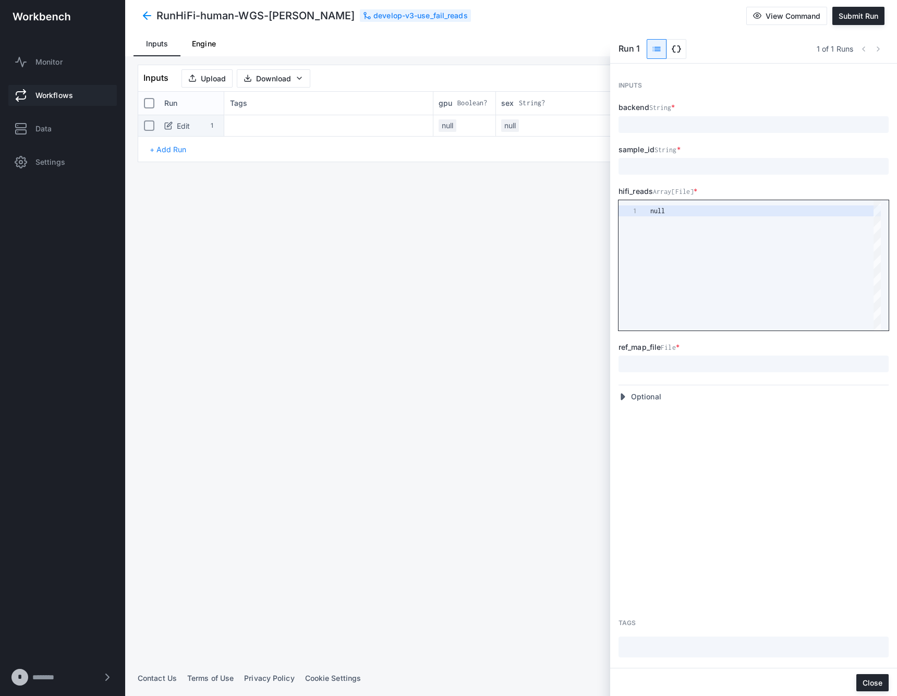
click at [685, 224] on div "null" at bounding box center [765, 265] width 231 height 130
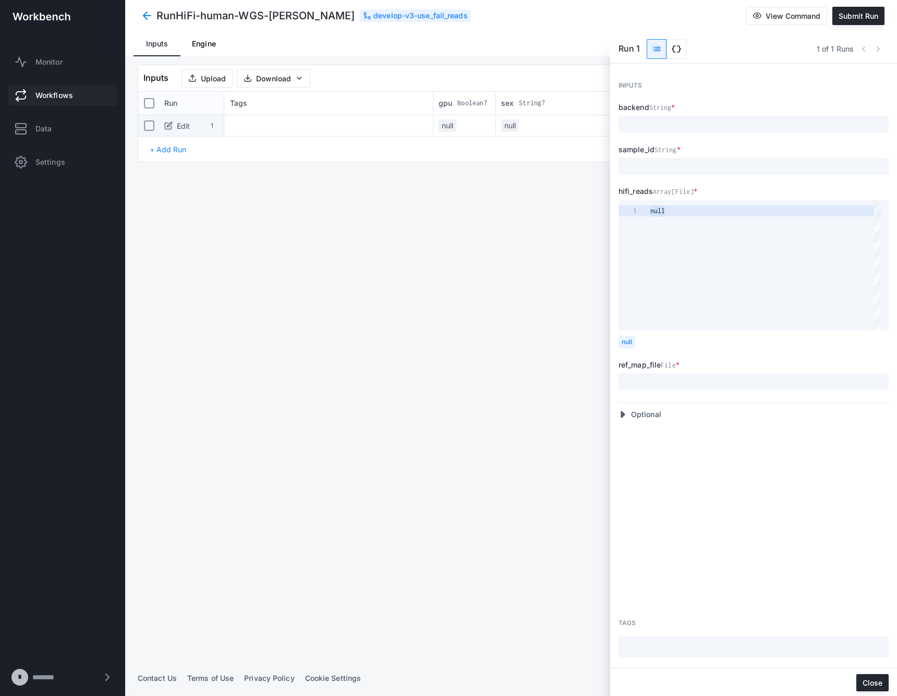
click at [670, 46] on span "data_object" at bounding box center [676, 49] width 19 height 19
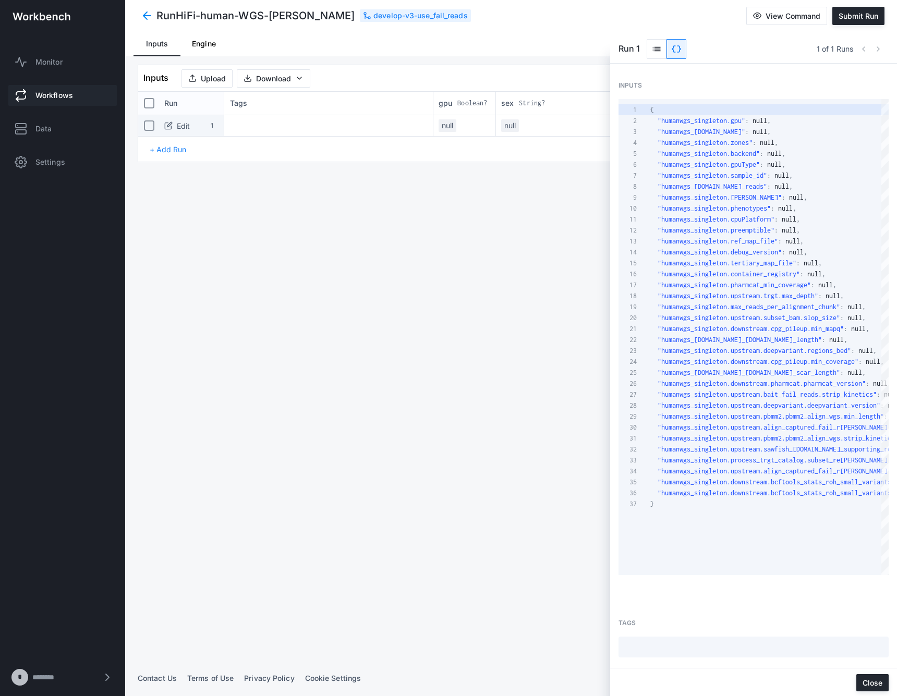
scroll to position [110, 0]
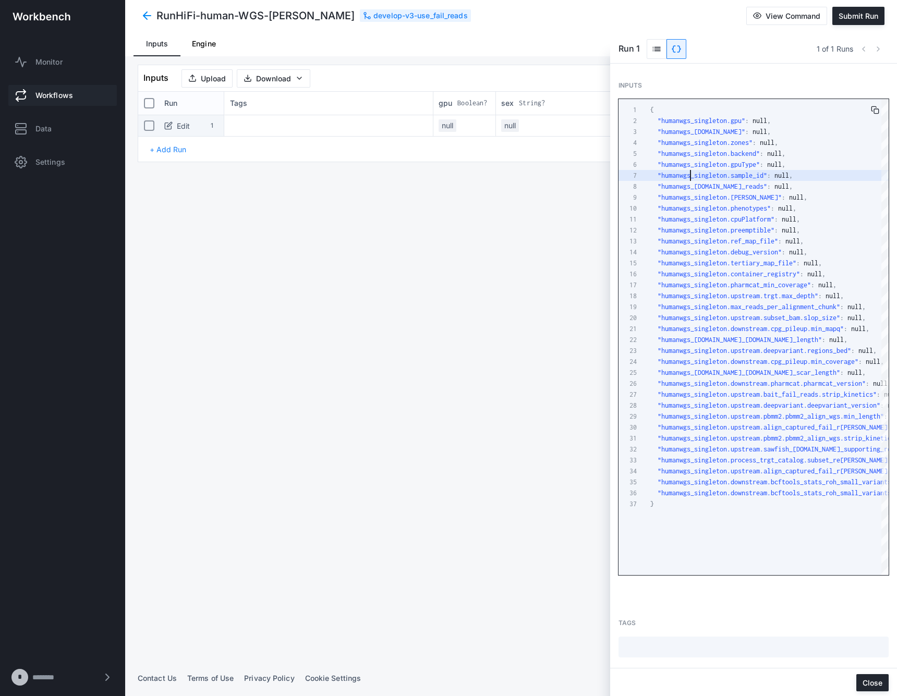
click at [692, 172] on span ""humanwgs_singleton.sample_id"" at bounding box center [713, 176] width 110 height 8
paste textarea "**********"
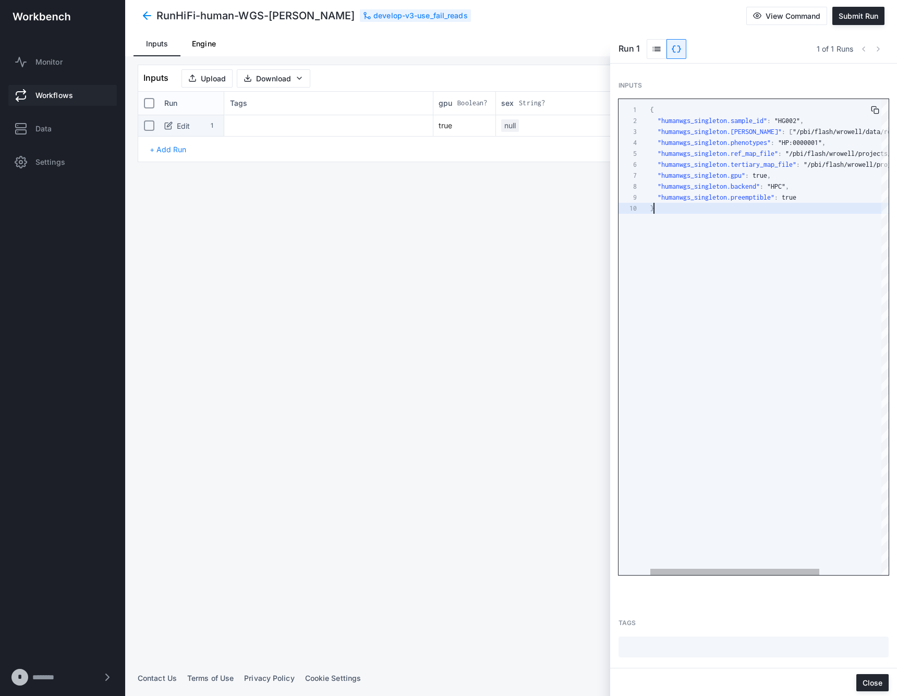
scroll to position [77, 4]
drag, startPoint x: 737, startPoint y: 570, endPoint x: 685, endPoint y: 560, distance: 52.7
click at [685, 560] on div "{ "humanwgs_singleton.sample_id" : "HG002" , "humanwgs_singleton.hifi_reads" : …" at bounding box center [769, 337] width 238 height 476
click at [756, 568] on div "{ "humanwgs_singleton.sample_id" : "HG002" , "humanwgs_singleton.hifi_reads" : …" at bounding box center [891, 337] width 482 height 476
drag, startPoint x: 758, startPoint y: 573, endPoint x: 689, endPoint y: 560, distance: 70.5
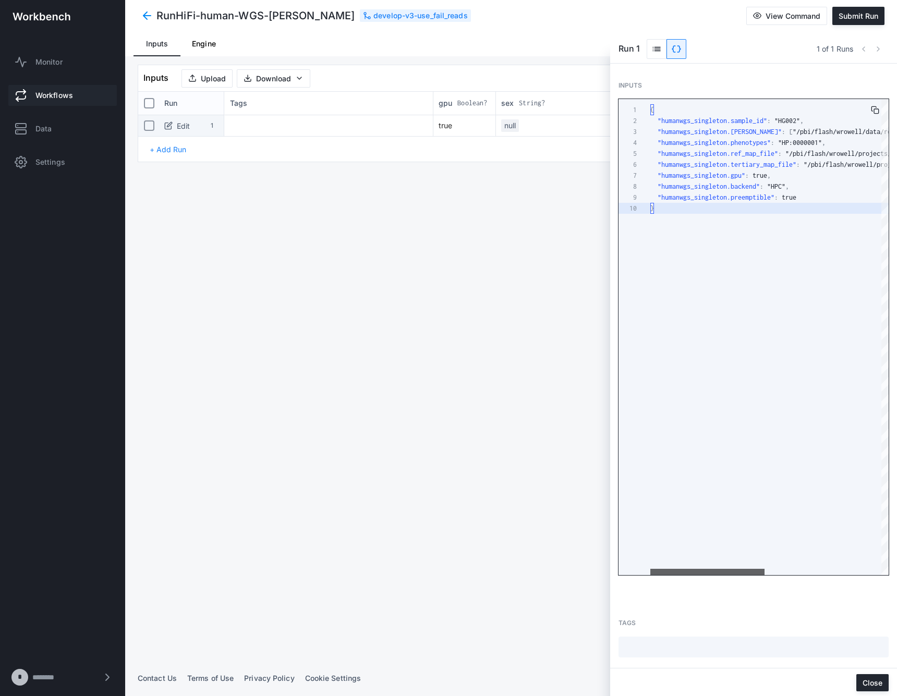
click at [690, 560] on div "{ "humanwgs_singleton.sample_id" : "HG002" , "humanwgs_singleton.hifi_reads" : …" at bounding box center [769, 337] width 238 height 476
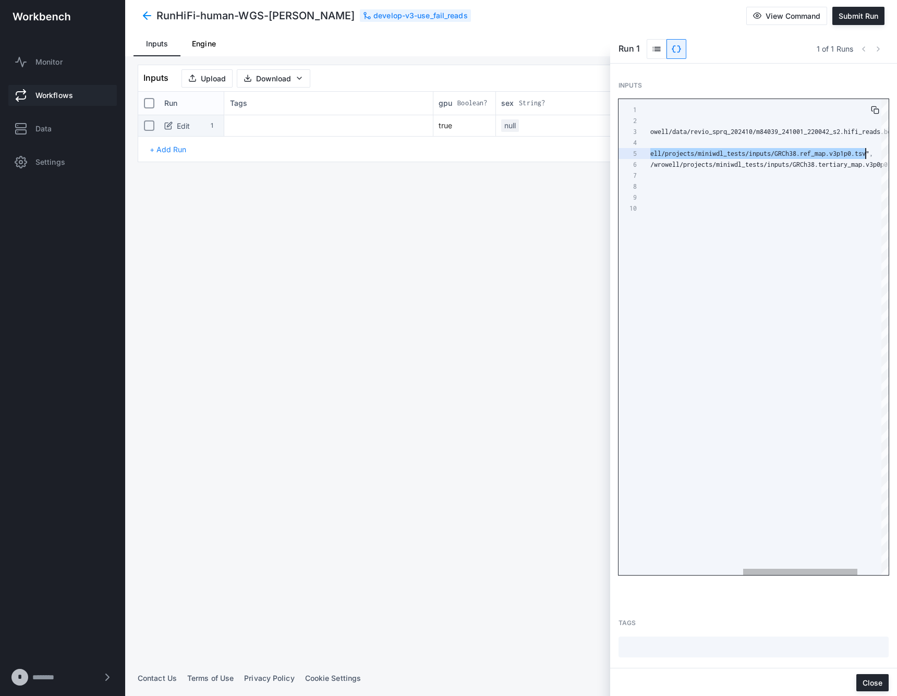
scroll to position [44, 409]
drag, startPoint x: 789, startPoint y: 152, endPoint x: 867, endPoint y: 152, distance: 77.7
click at [867, 152] on span ""humanwgs_singleton.ref_map_file" : "/pbi/flash/wrowell/projects/miniwdl_tests/…" at bounding box center [665, 154] width 416 height 8
paste textarea "Editor content;Press Alt+F1 for Accessibility Options."
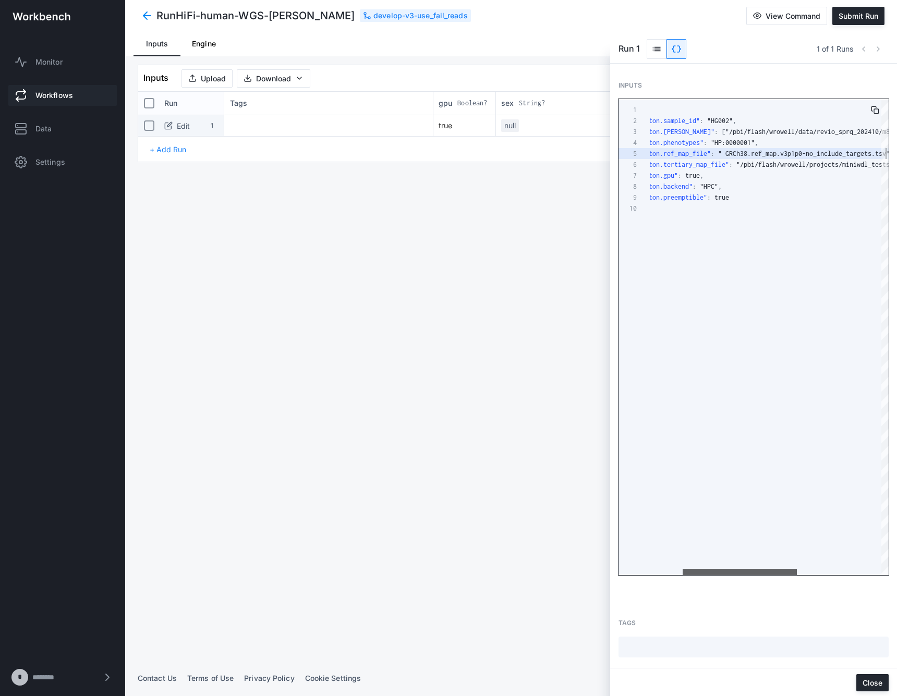
drag, startPoint x: 824, startPoint y: 570, endPoint x: 763, endPoint y: 571, distance: 61.0
click at [763, 571] on div at bounding box center [740, 572] width 114 height 6
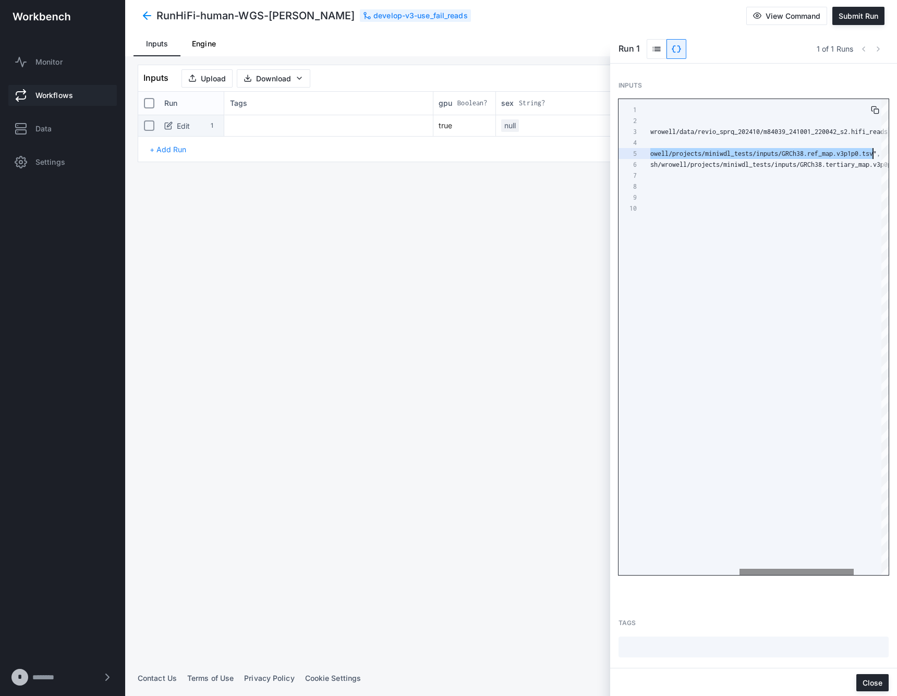
scroll to position [44, 409]
click at [804, 154] on span "GRCh38.ref_map.v3p1p0.tsv"" at bounding box center [829, 154] width 95 height 8
drag, startPoint x: 782, startPoint y: 153, endPoint x: 866, endPoint y: 151, distance: 83.5
click at [866, 151] on div "1 2 3 4 5 6 7 8 9 10 { "humanwgs_singleton.sample_id" : "HG002" , "humanwgs_sin…" at bounding box center [754, 337] width 270 height 476
paste textarea "**********"
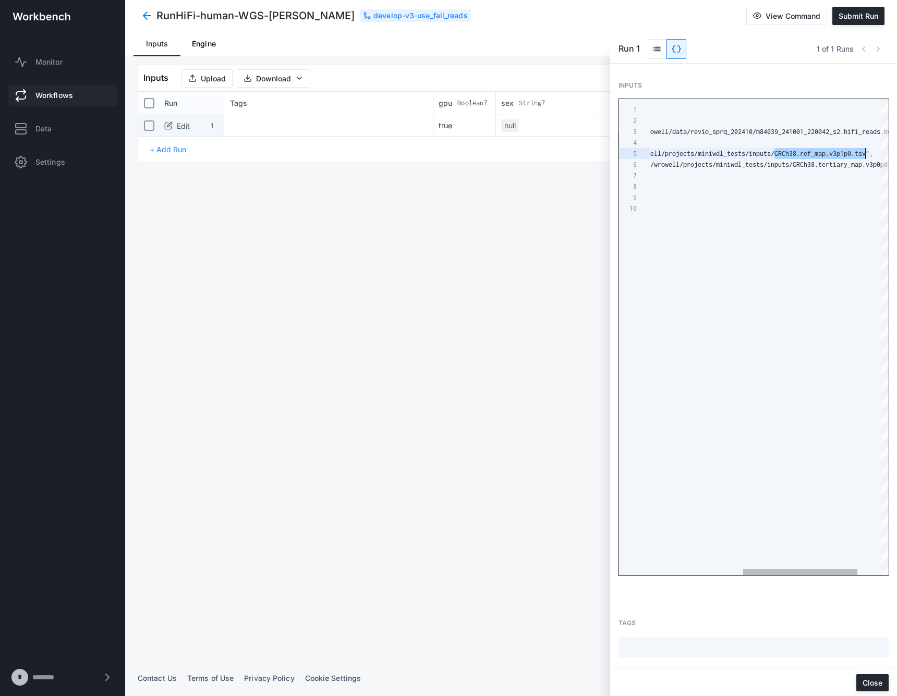
scroll to position [44, 482]
click at [710, 155] on span "GRCh38.ref_map.v3p1p0-no_include_targets.tsv"" at bounding box center [791, 154] width 164 height 8
click at [865, 134] on div ""humanwgs_singleton.hifi_reads" : [ "/pbi/flash/wrowell/data/revio_sprq_202410/…" at bounding box center [643, 131] width 504 height 11
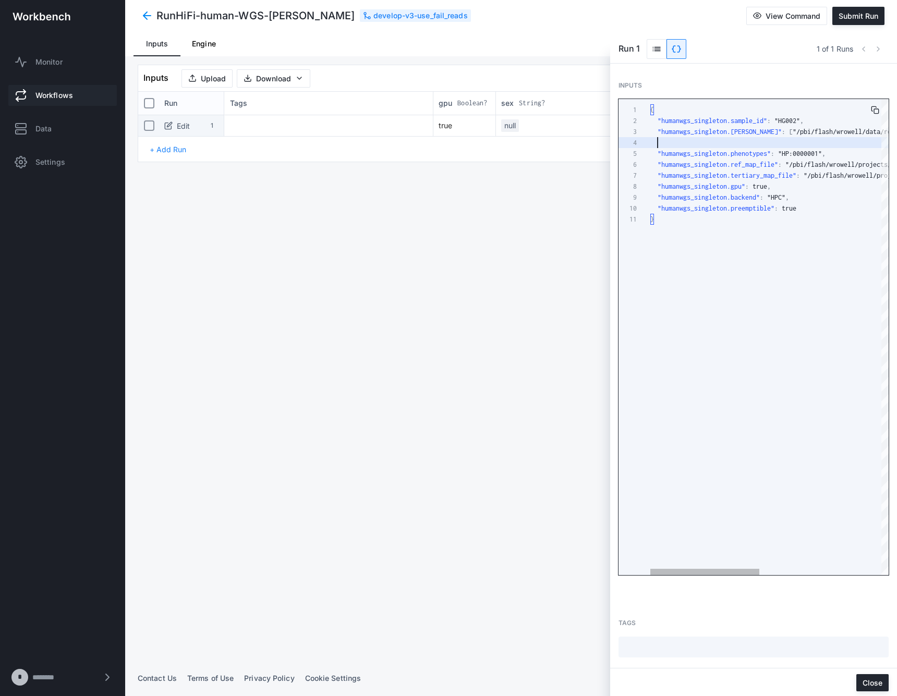
paste textarea "**********"
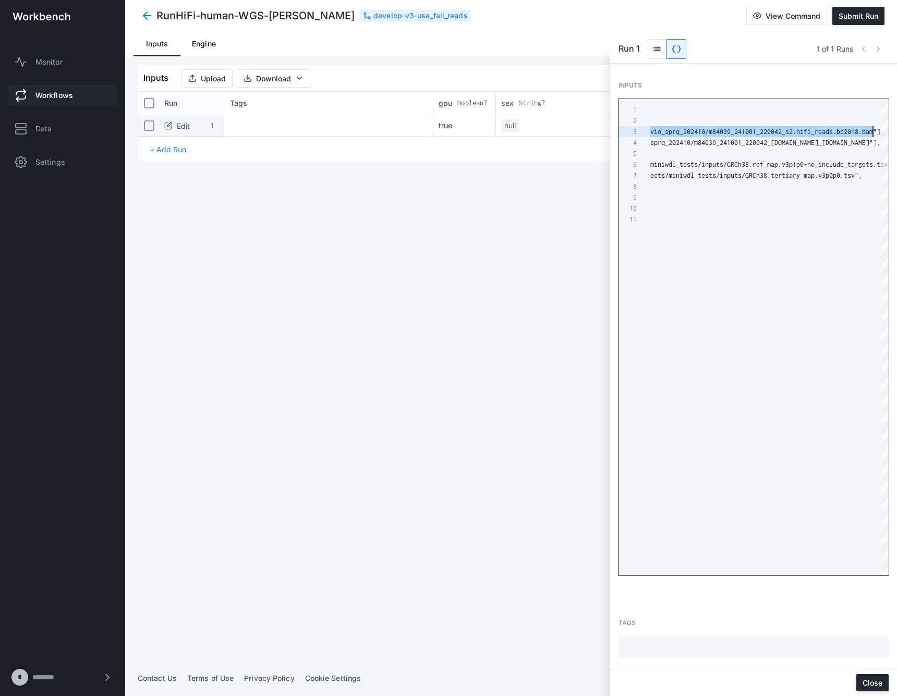
drag, startPoint x: 794, startPoint y: 125, endPoint x: 909, endPoint y: 135, distance: 115.2
click at [897, 135] on html "Run HiFi-human-WGS-singleton develop-v3-use_fail_reads View Command Submit Run …" at bounding box center [448, 348] width 897 height 696
click at [860, 184] on div ""humanwgs_singleton.gpu" : true ," at bounding box center [661, 186] width 504 height 11
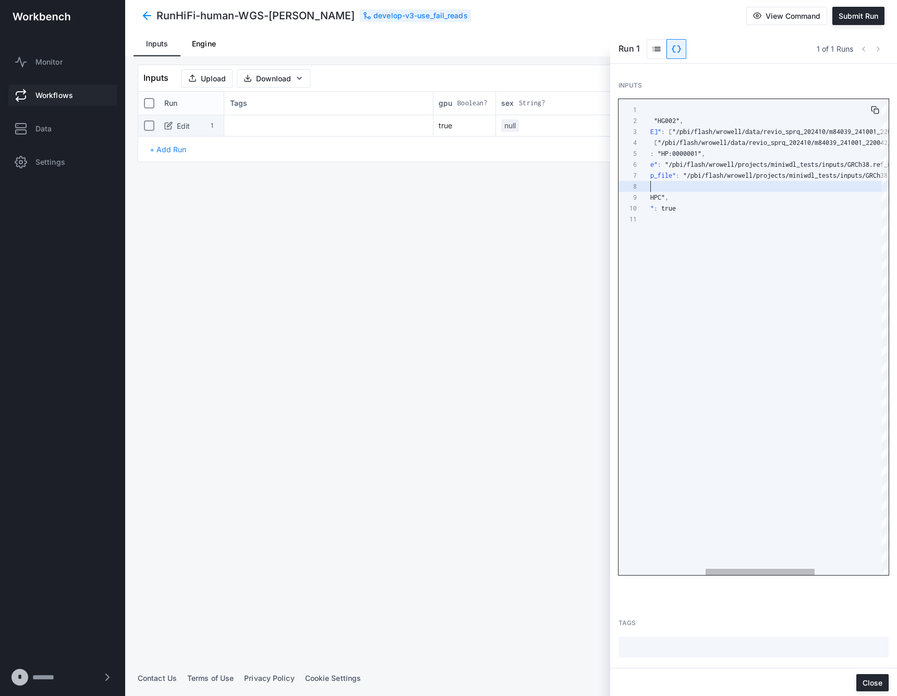
click at [745, 206] on div ""humanwgs_singleton.preemptible" : true" at bounding box center [782, 208] width 504 height 11
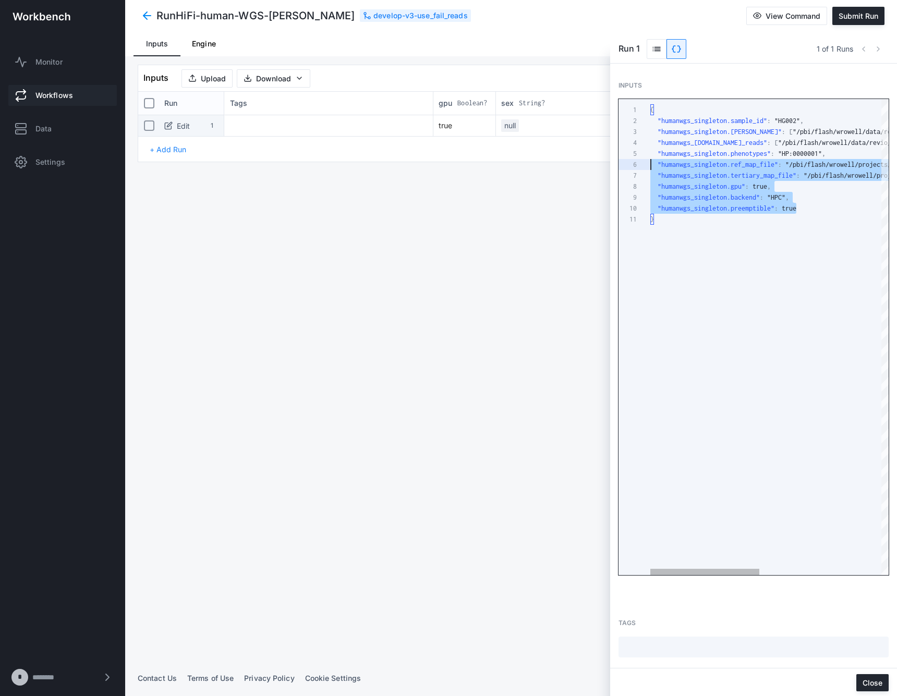
scroll to position [44, 0]
drag, startPoint x: 745, startPoint y: 208, endPoint x: 571, endPoint y: 149, distance: 183.4
click at [571, 149] on app-run-inputs "Inputs Upload Download Columns Run Tags gpu Boolean? sex String? zones String? …" at bounding box center [511, 114] width 747 height 98
click at [750, 163] on span ""humanwgs_singleton.ref_map_file"" at bounding box center [718, 165] width 120 height 8
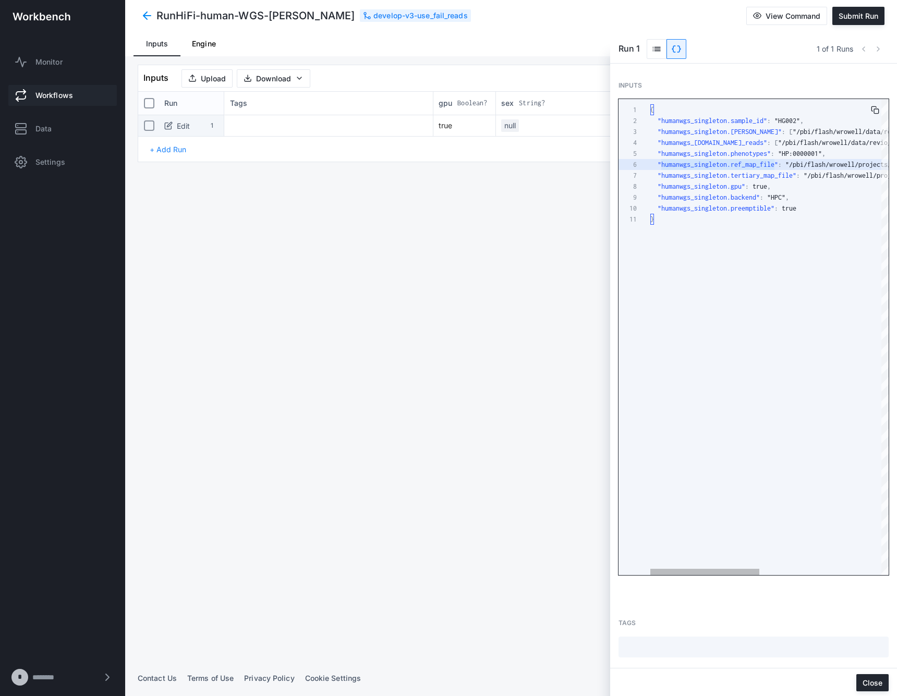
type textarea "**********"
click at [806, 207] on div ""humanwgs_singleton.preemptible" : true" at bounding box center [902, 208] width 504 height 11
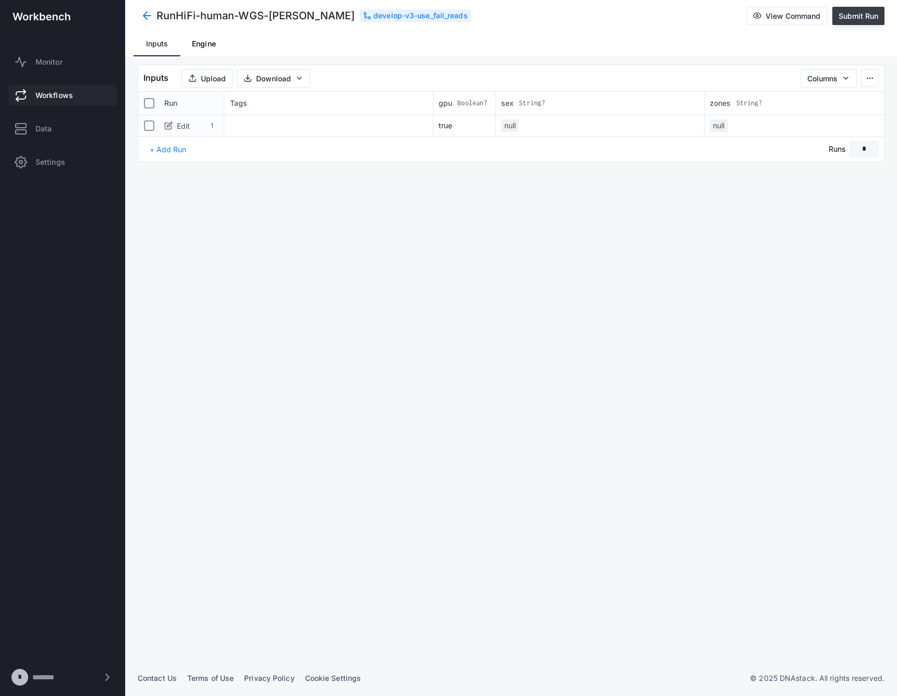
click at [860, 16] on span "Submit Run" at bounding box center [859, 15] width 40 height 9
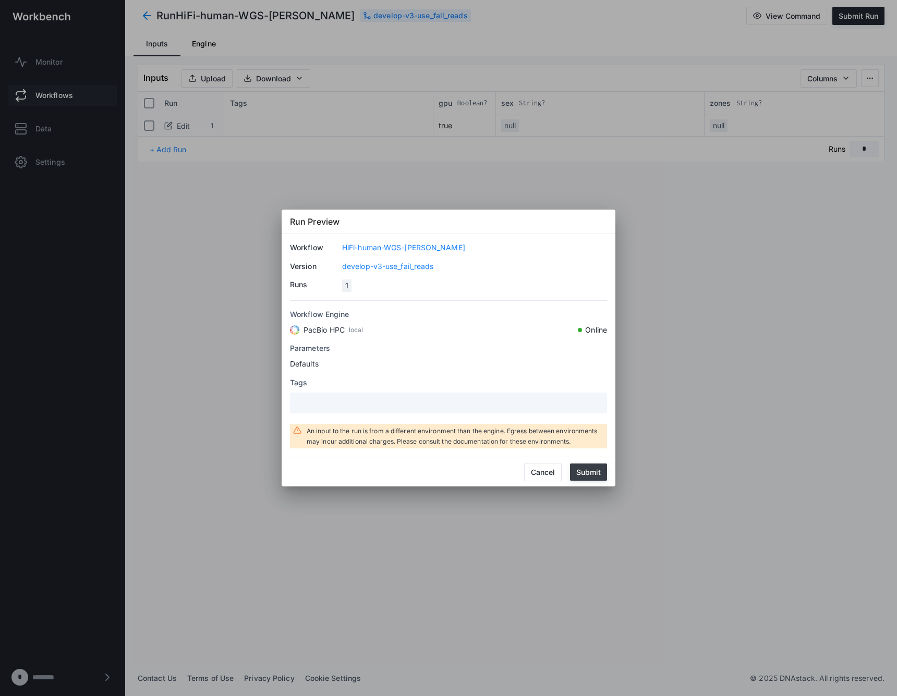
click at [588, 467] on button "Submit" at bounding box center [588, 472] width 37 height 17
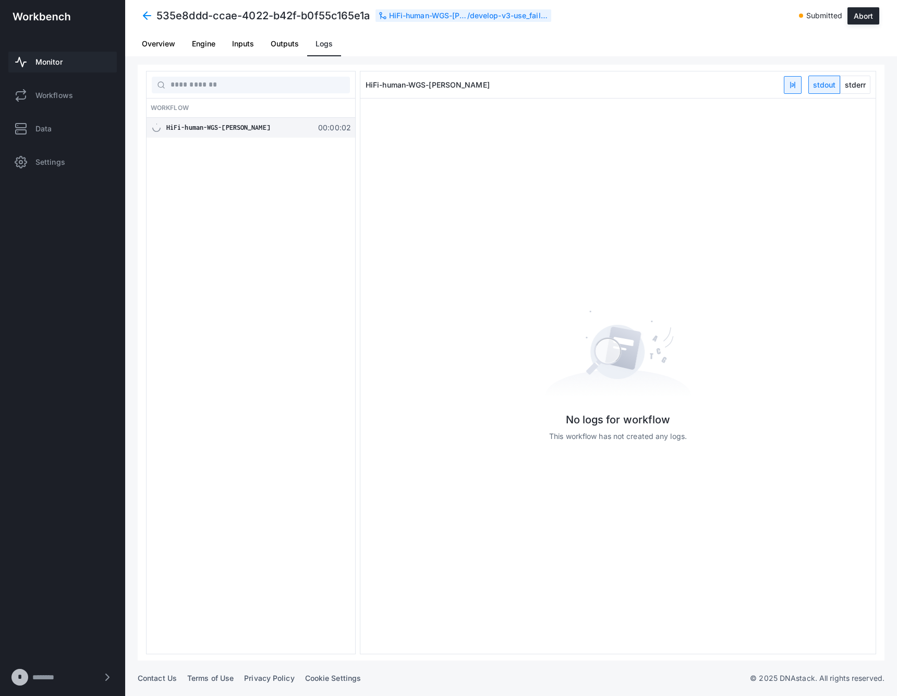
click at [73, 59] on link "Monitor" at bounding box center [62, 62] width 109 height 21
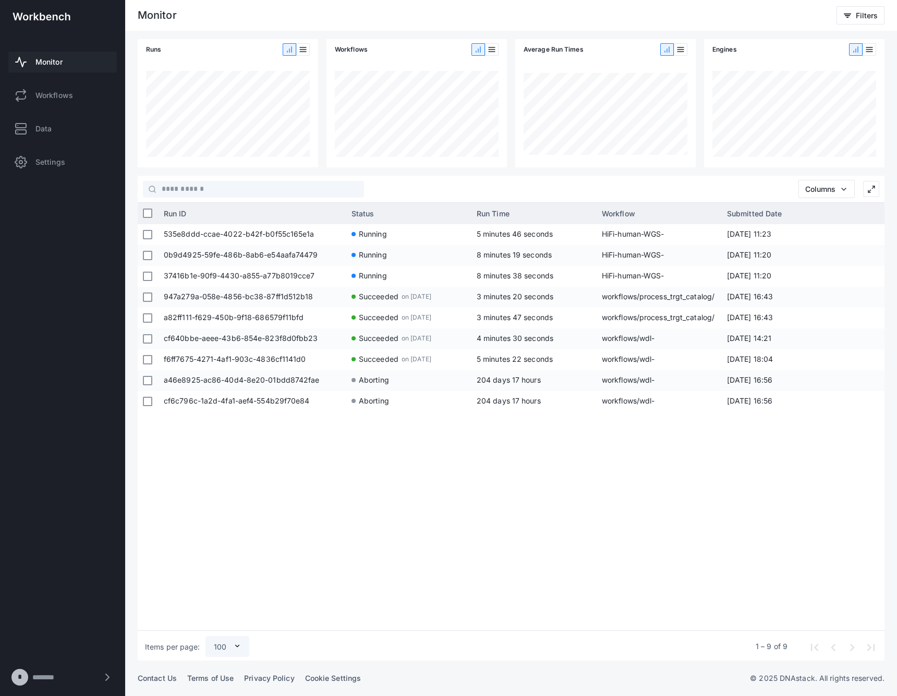
click at [610, 505] on div "535e8ddd-ccae-4022-b42f-b0f55c165e1a Running 5 minutes 46 seconds HiFi-human-WG…" at bounding box center [522, 425] width 726 height 403
